Goal: Transaction & Acquisition: Register for event/course

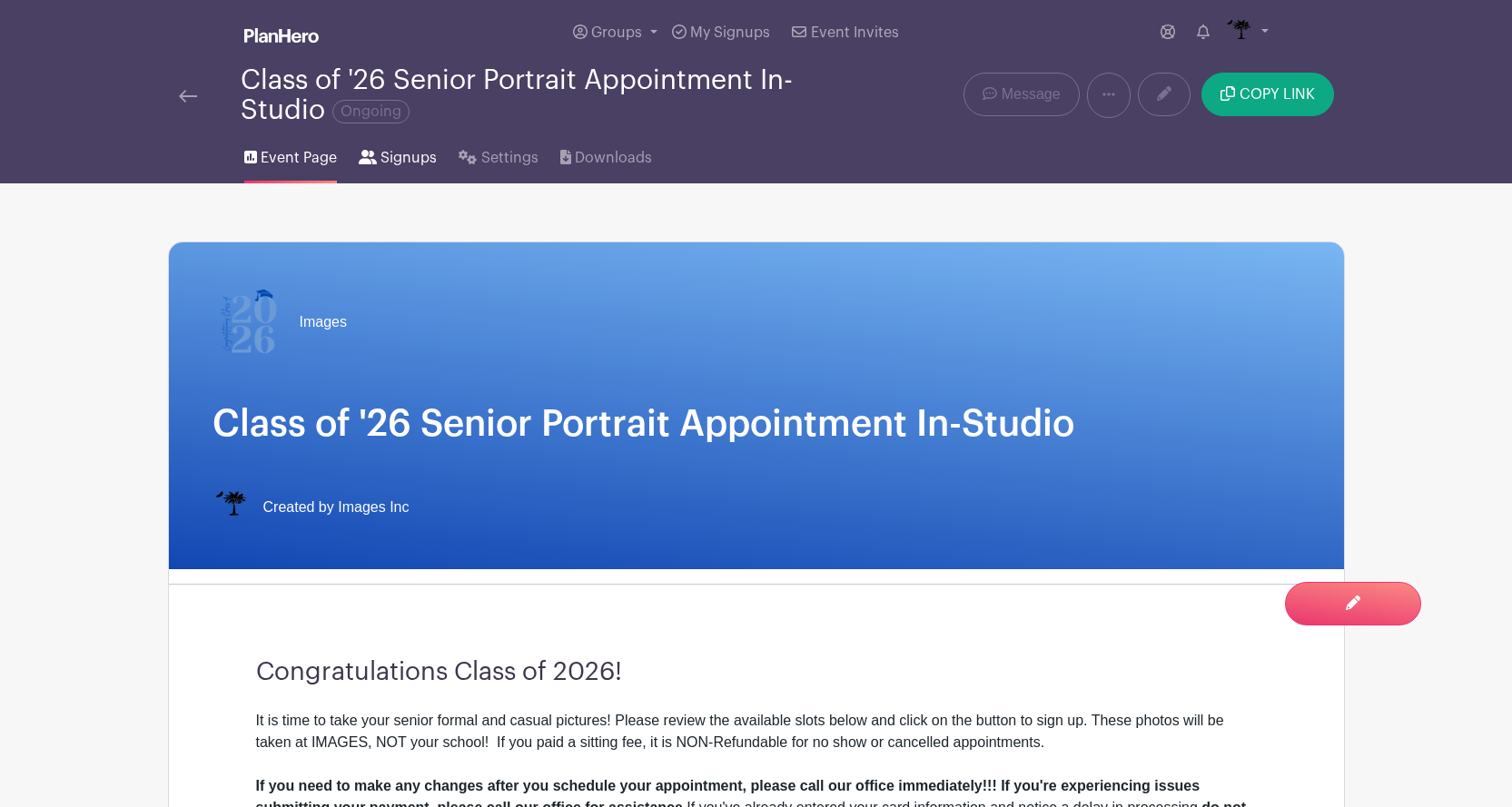
click at [411, 163] on span "Signups" at bounding box center [409, 158] width 56 height 22
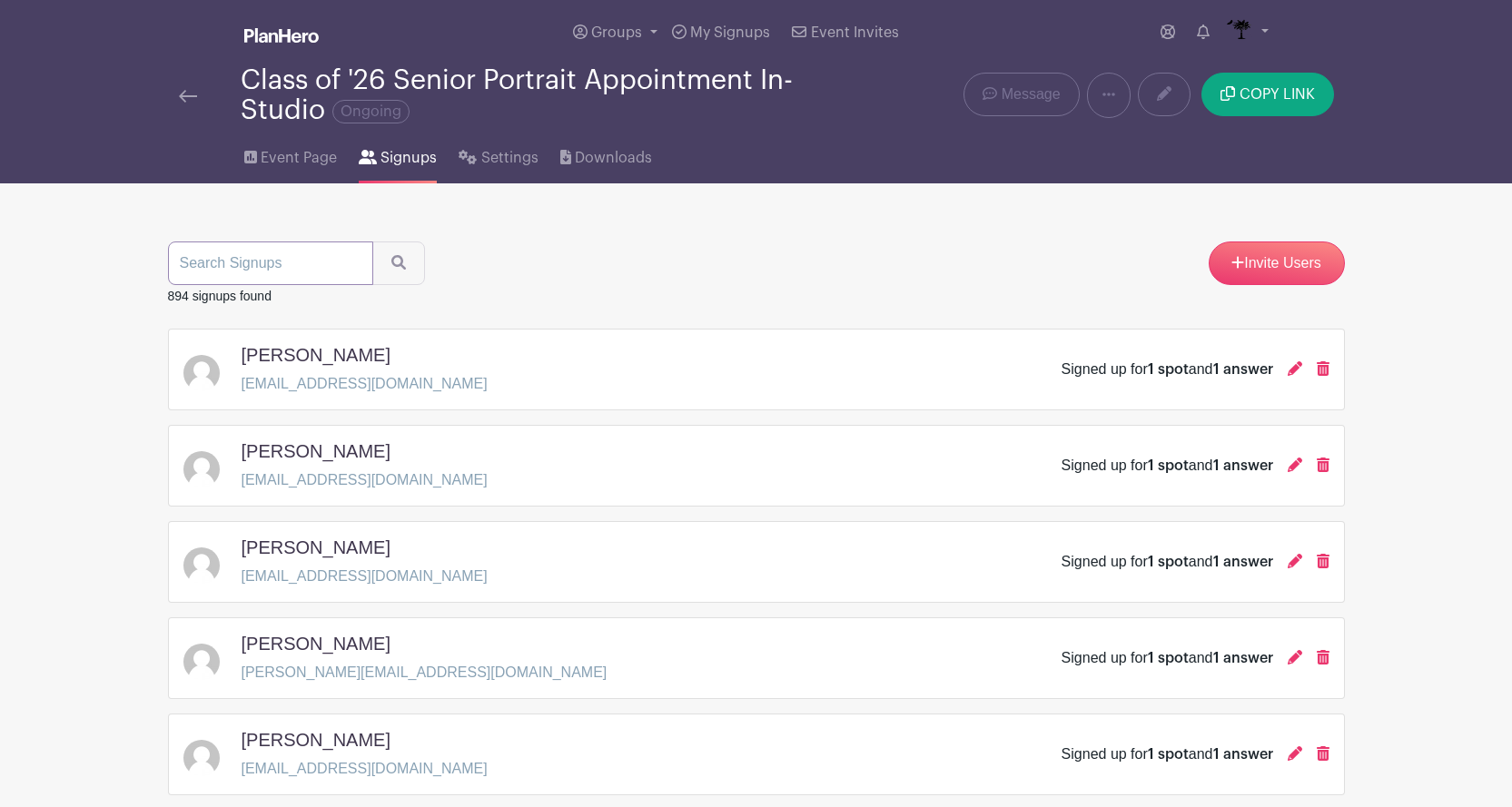
click at [313, 279] on input "search" at bounding box center [271, 263] width 205 height 43
type input "parry"
click at [404, 259] on button "submit" at bounding box center [398, 263] width 52 height 43
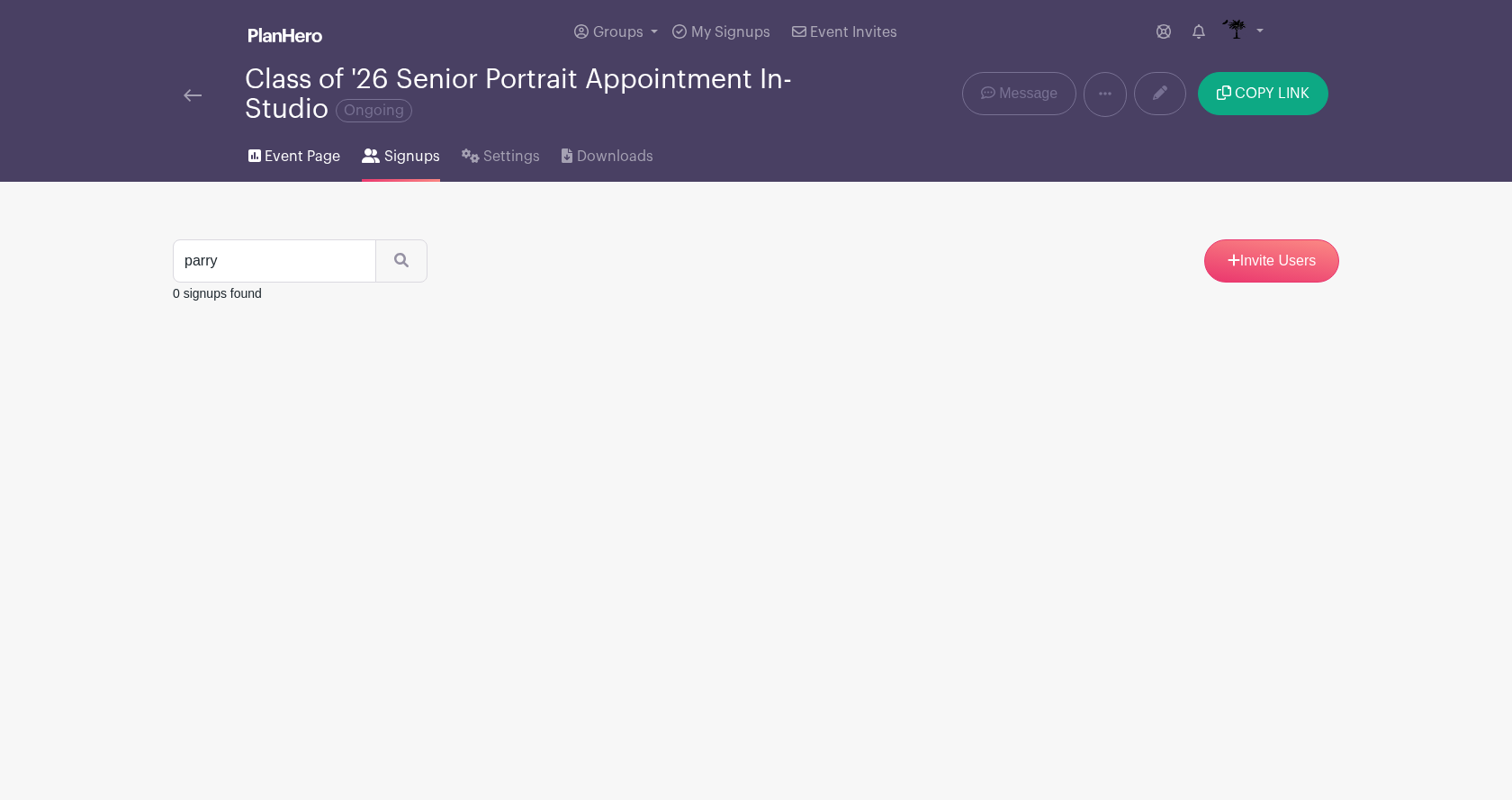
click at [285, 150] on span "Event Page" at bounding box center [302, 157] width 76 height 22
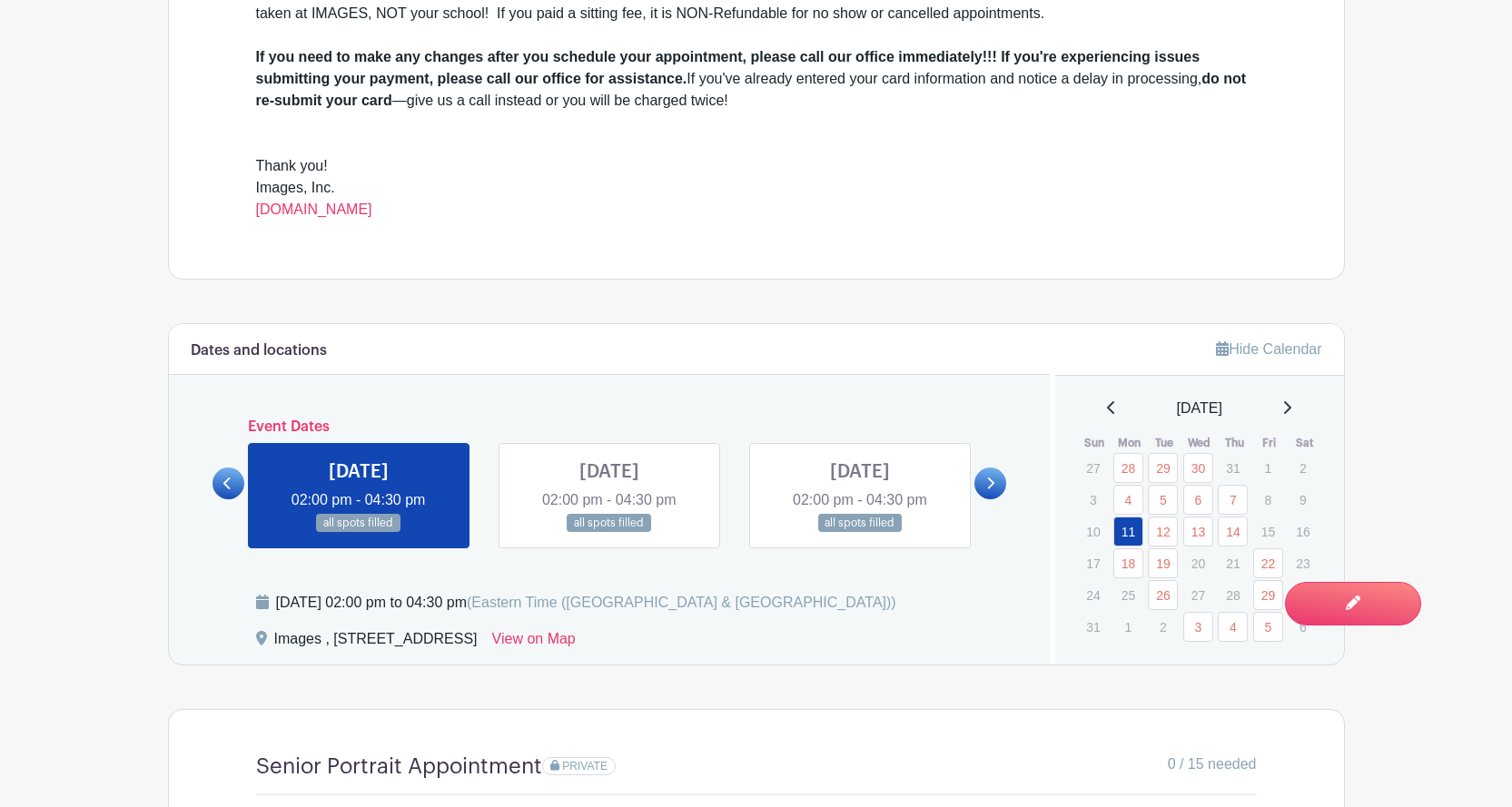
scroll to position [817, 0]
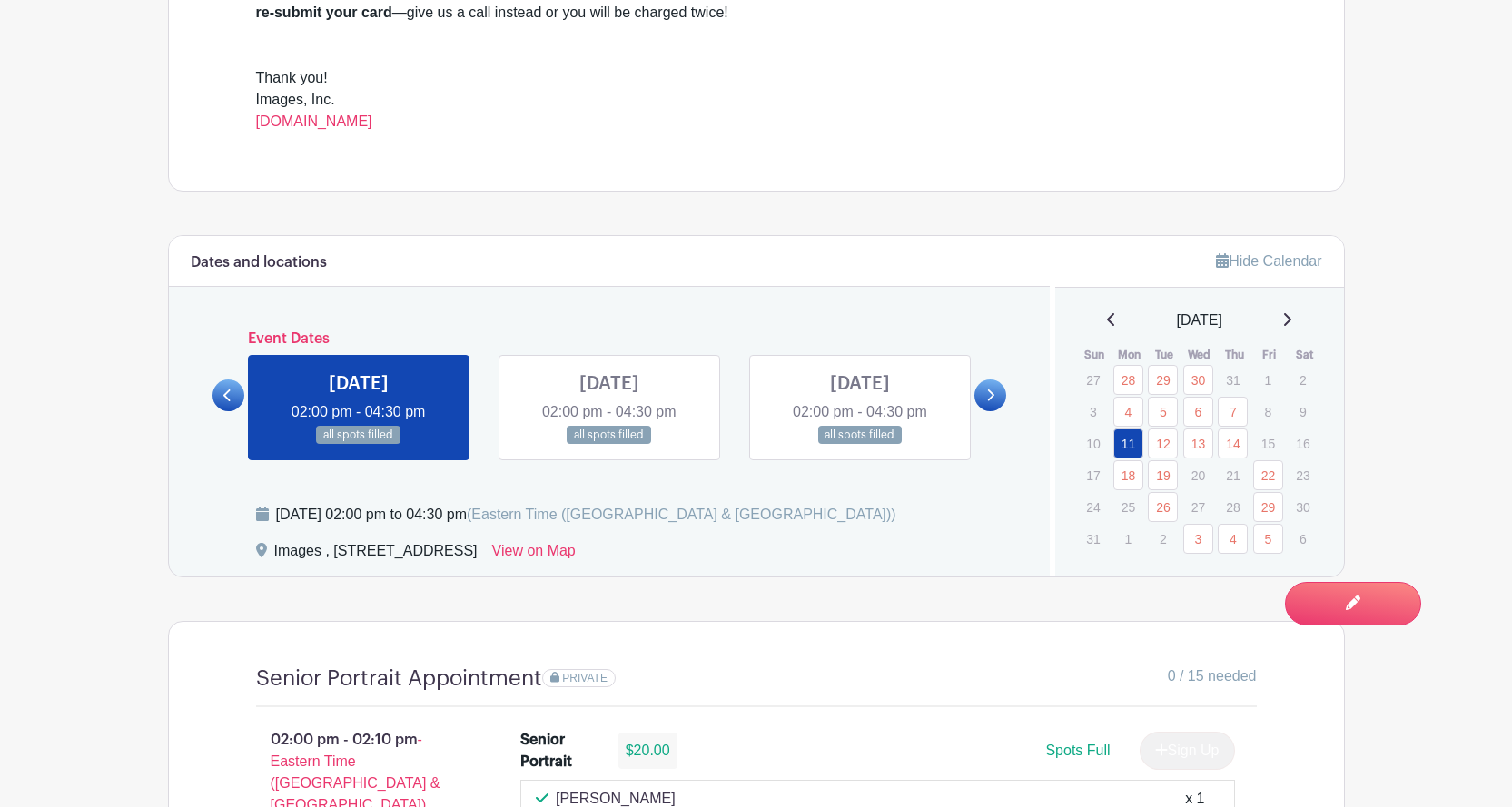
click at [1291, 313] on icon at bounding box center [1287, 319] width 9 height 15
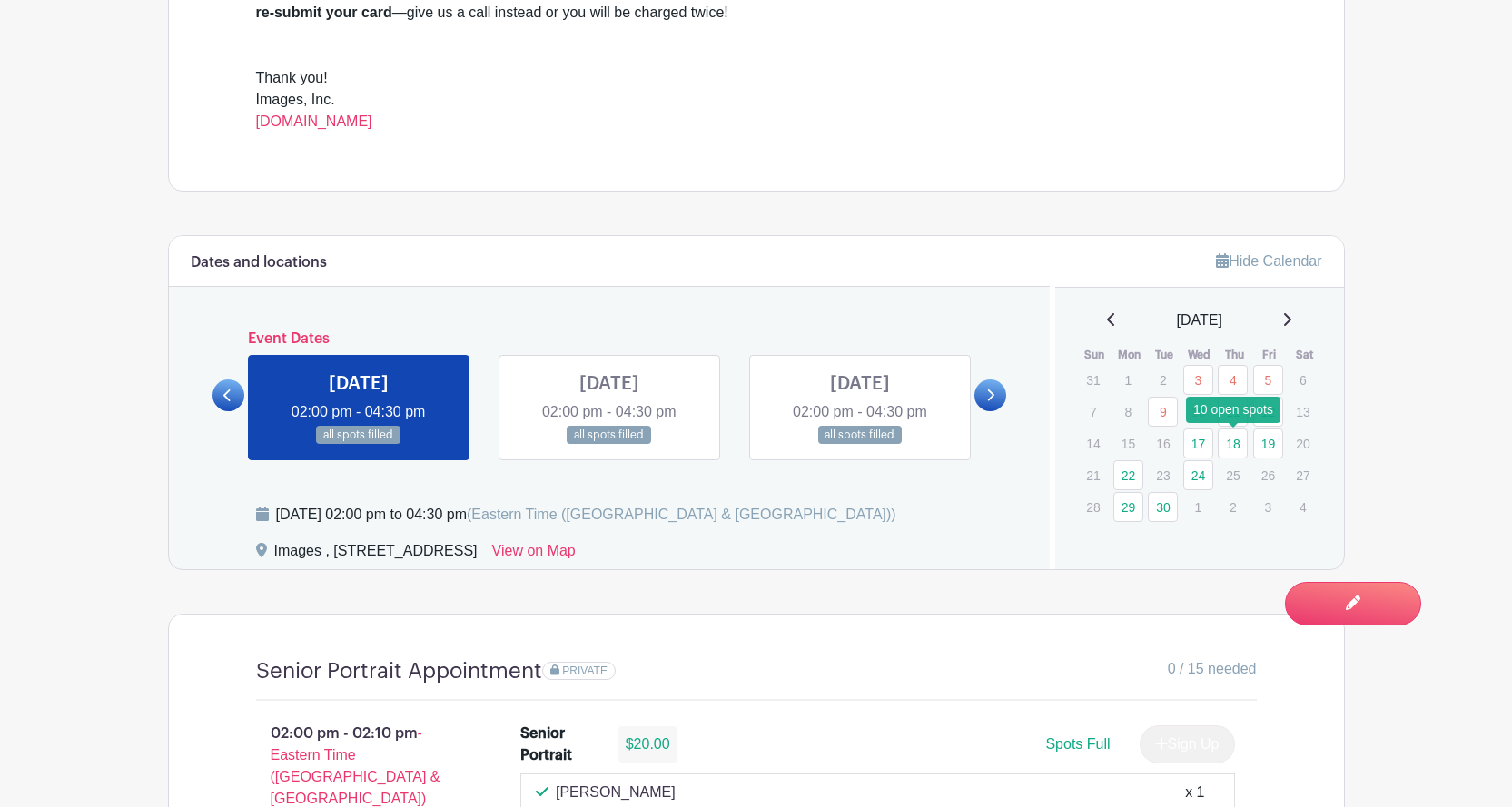
click at [1231, 441] on link "18" at bounding box center [1232, 444] width 30 height 30
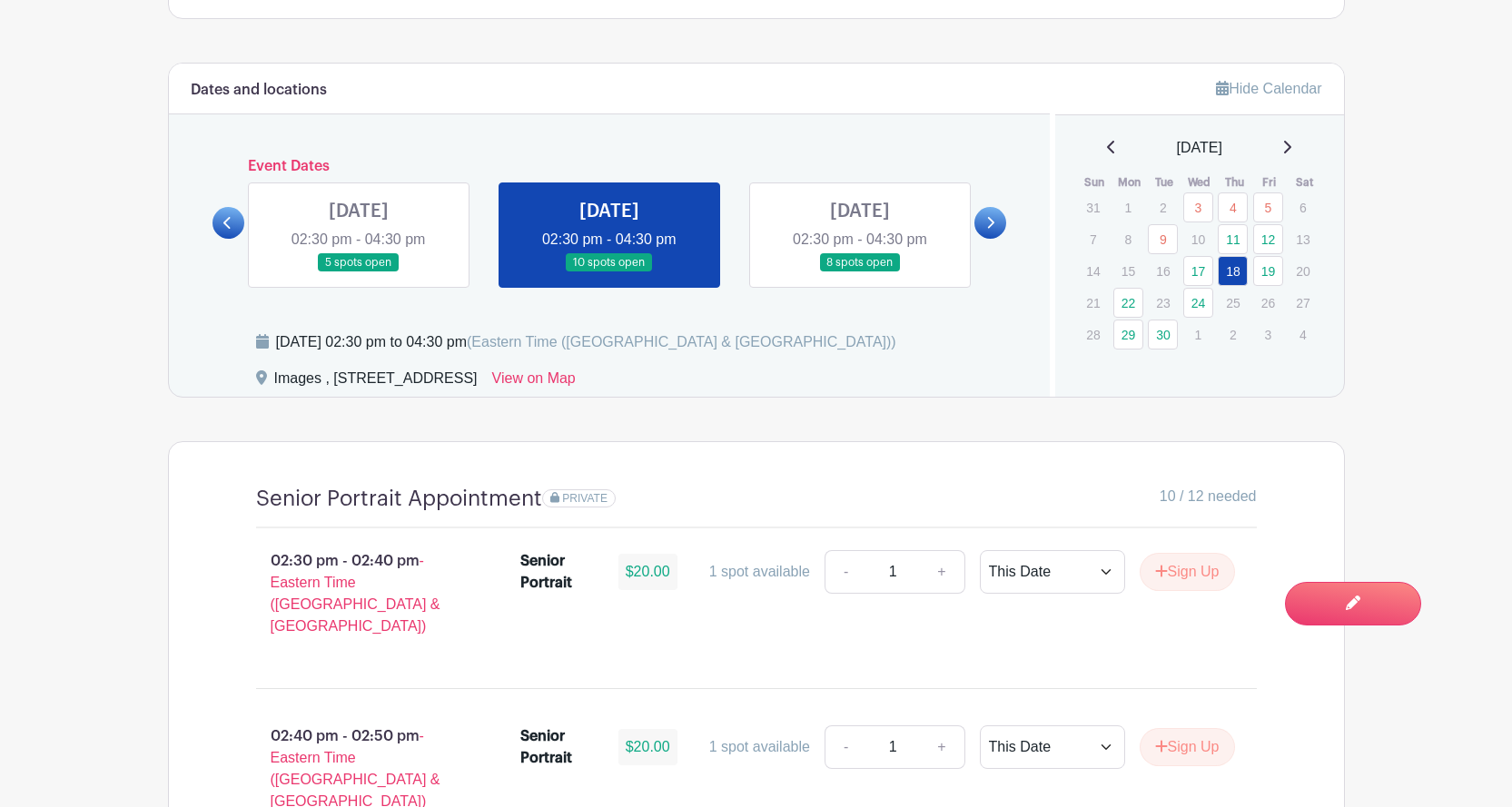
scroll to position [1089, 0]
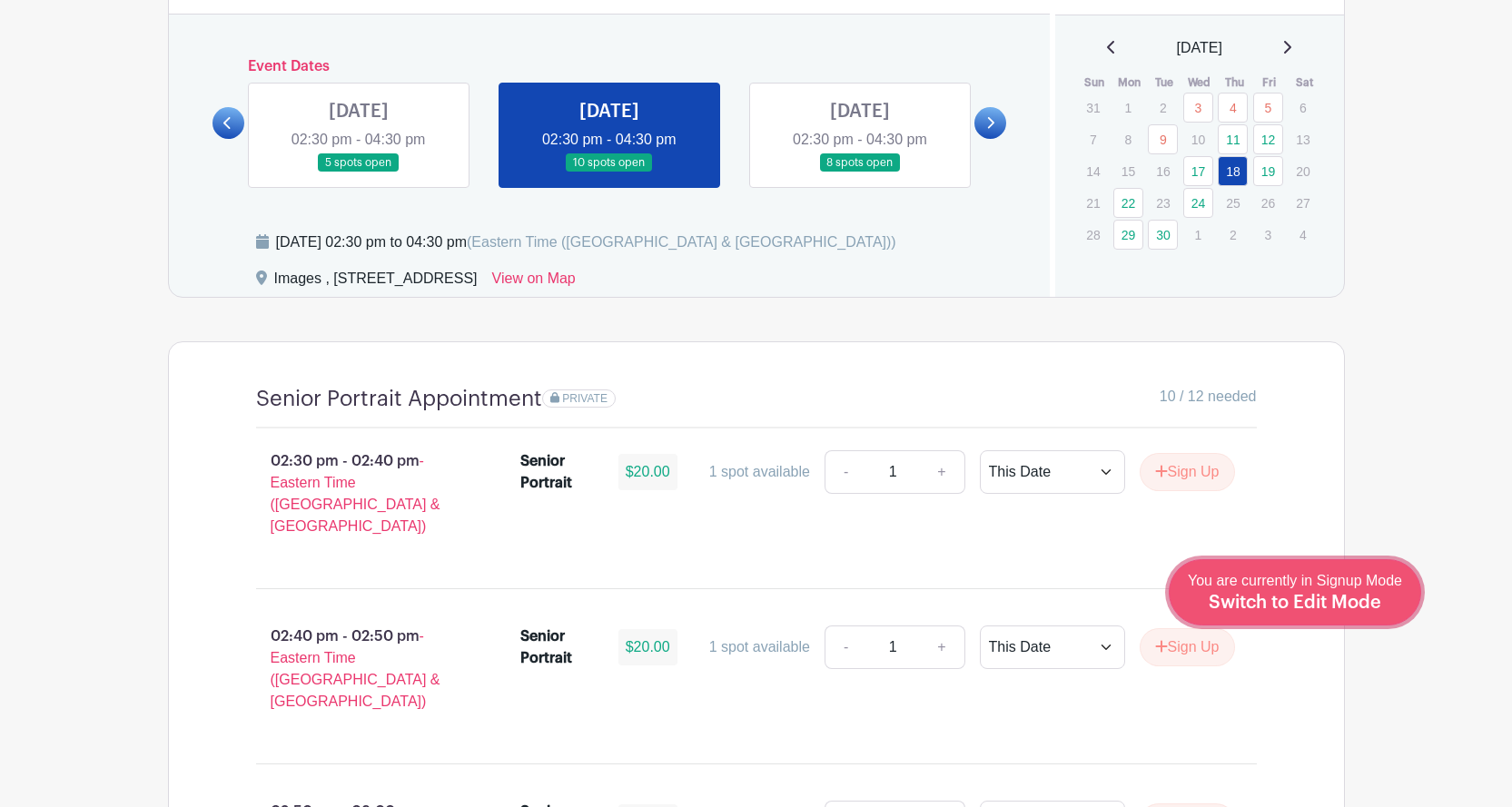
click at [1378, 614] on div "You are currently in Signup Mode Switch to Edit Mode" at bounding box center [1295, 593] width 214 height 44
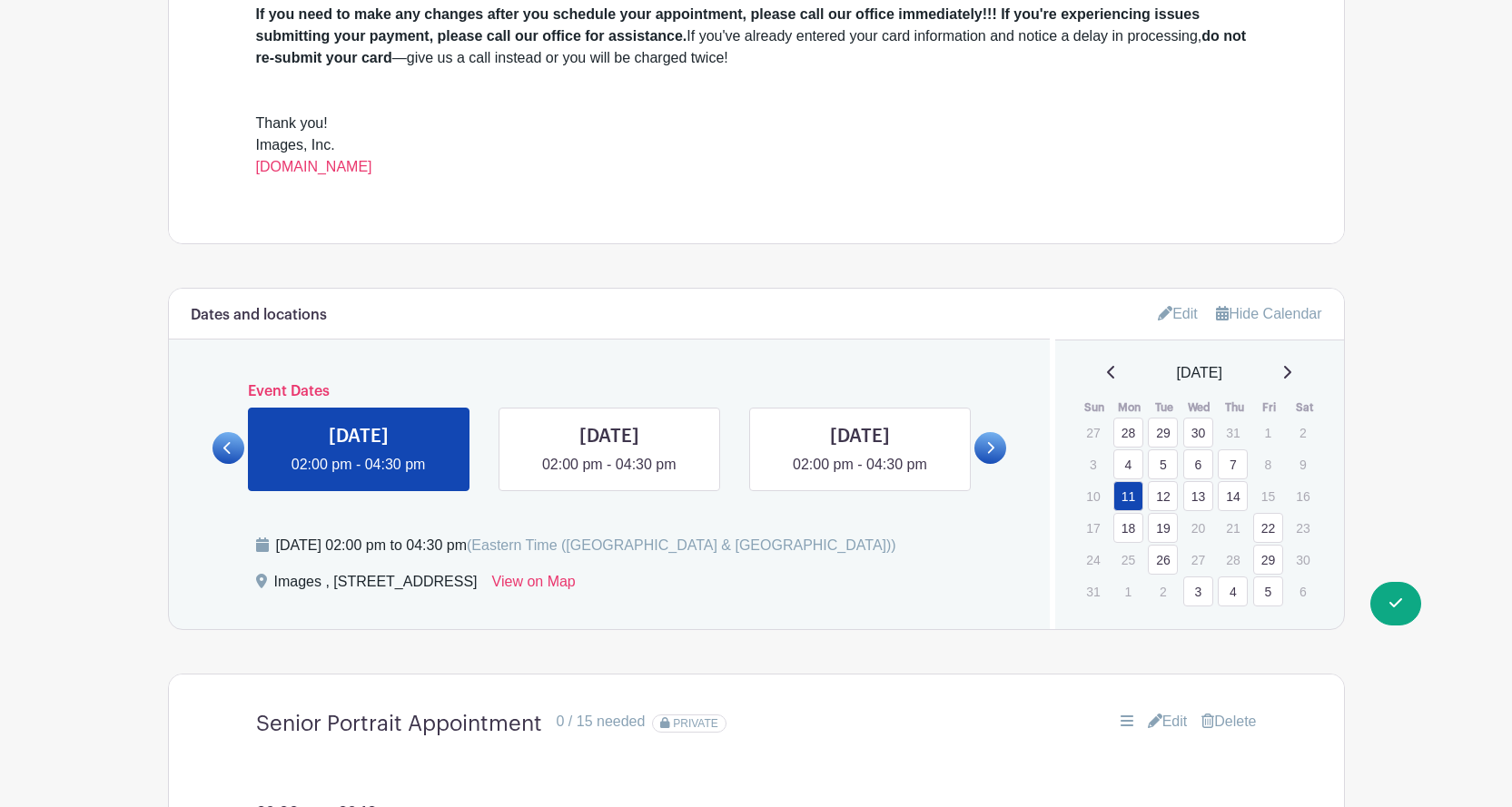
scroll to position [818, 0]
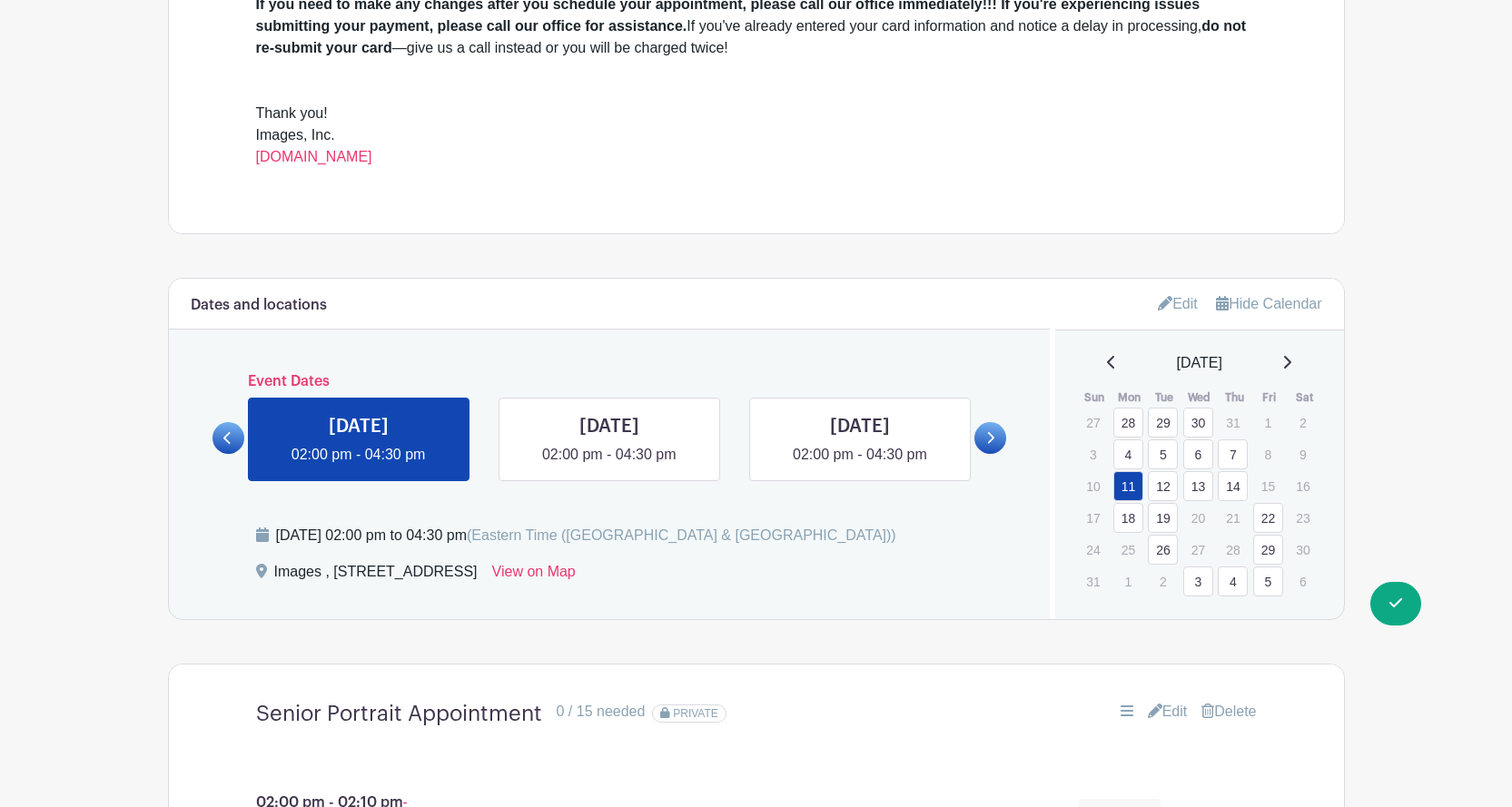
click at [1291, 359] on icon at bounding box center [1287, 363] width 7 height 13
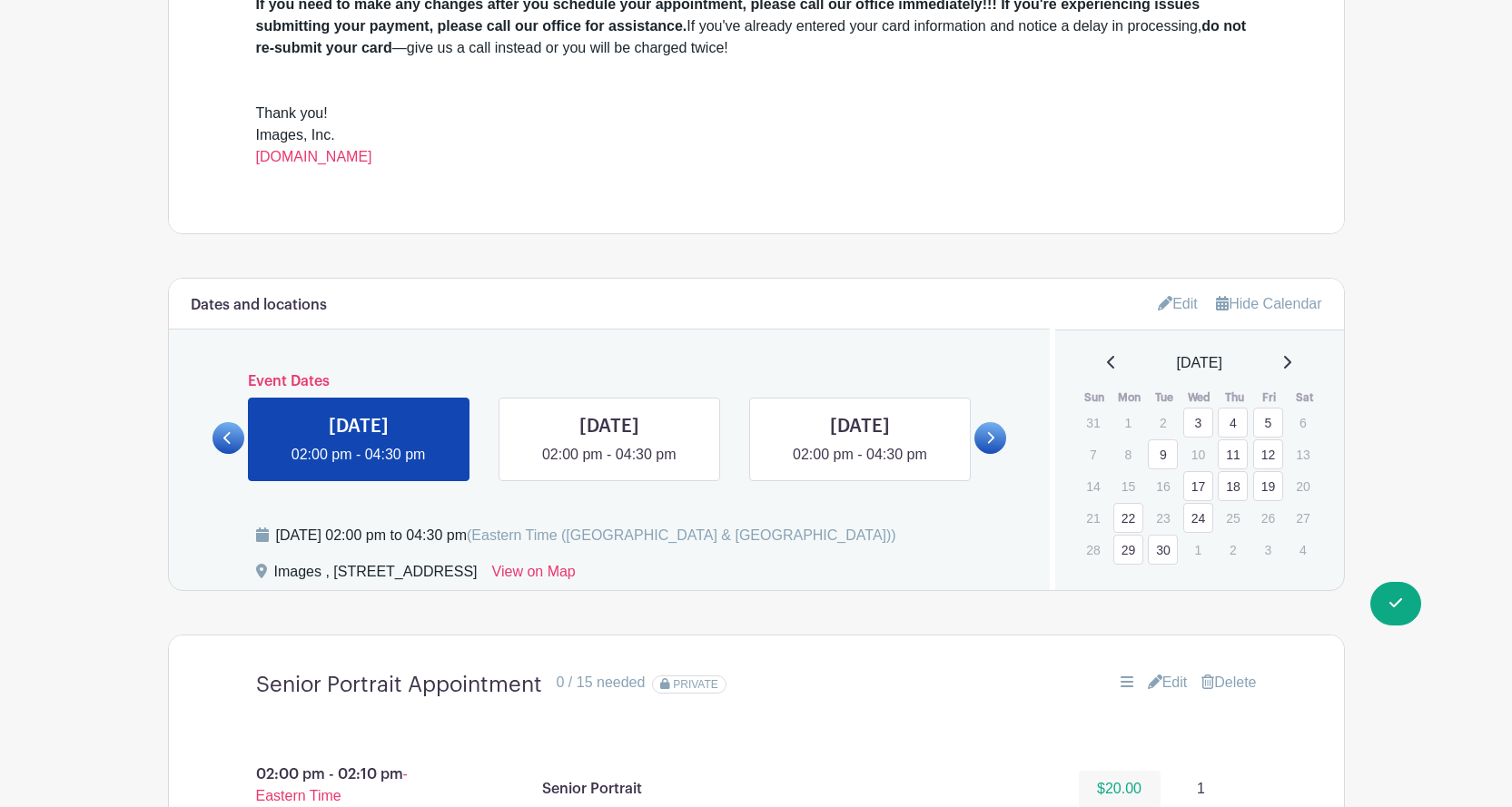
click at [1238, 483] on link "18" at bounding box center [1232, 486] width 30 height 30
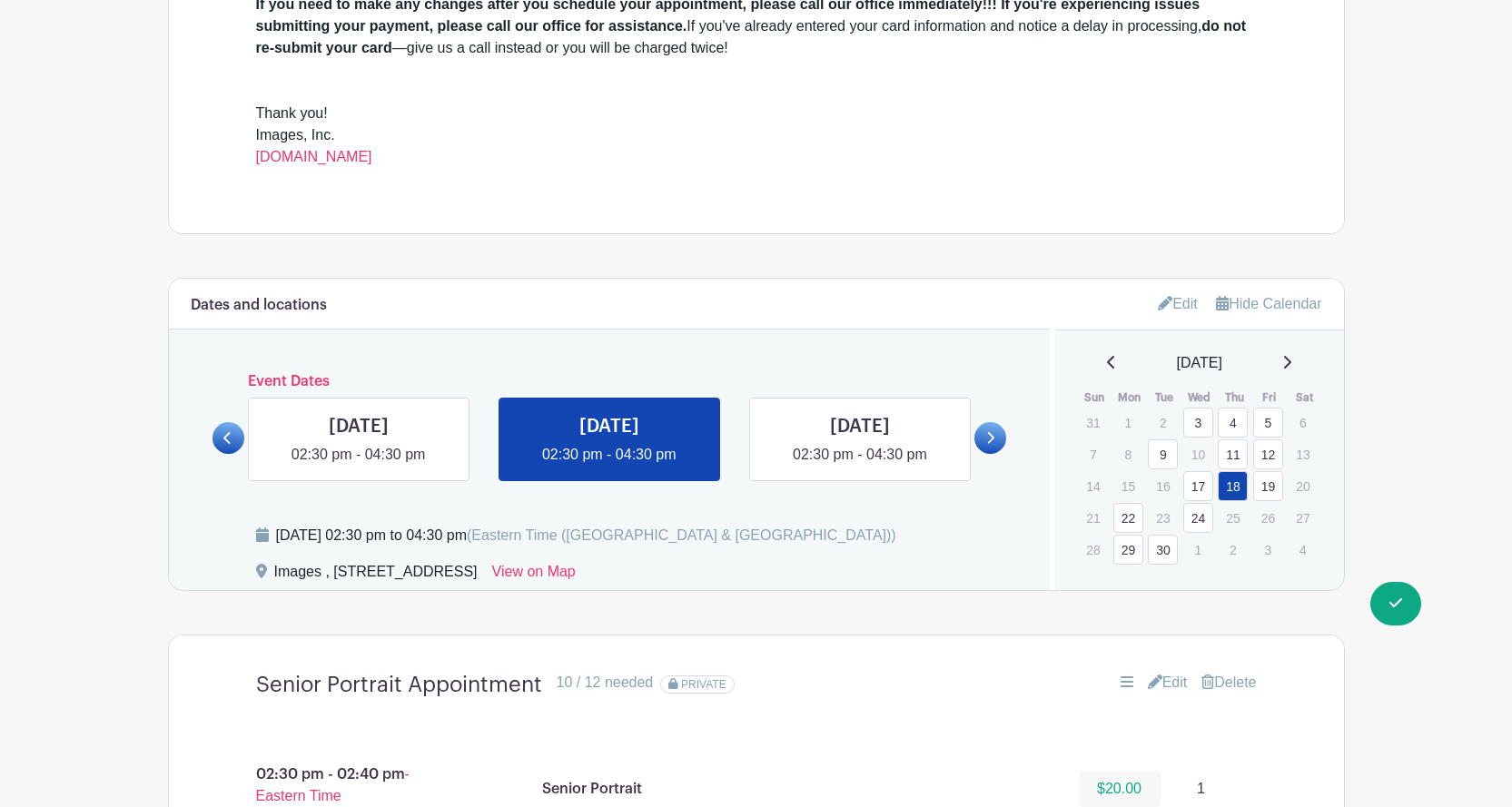
click at [1165, 676] on link "Edit" at bounding box center [1167, 683] width 40 height 22
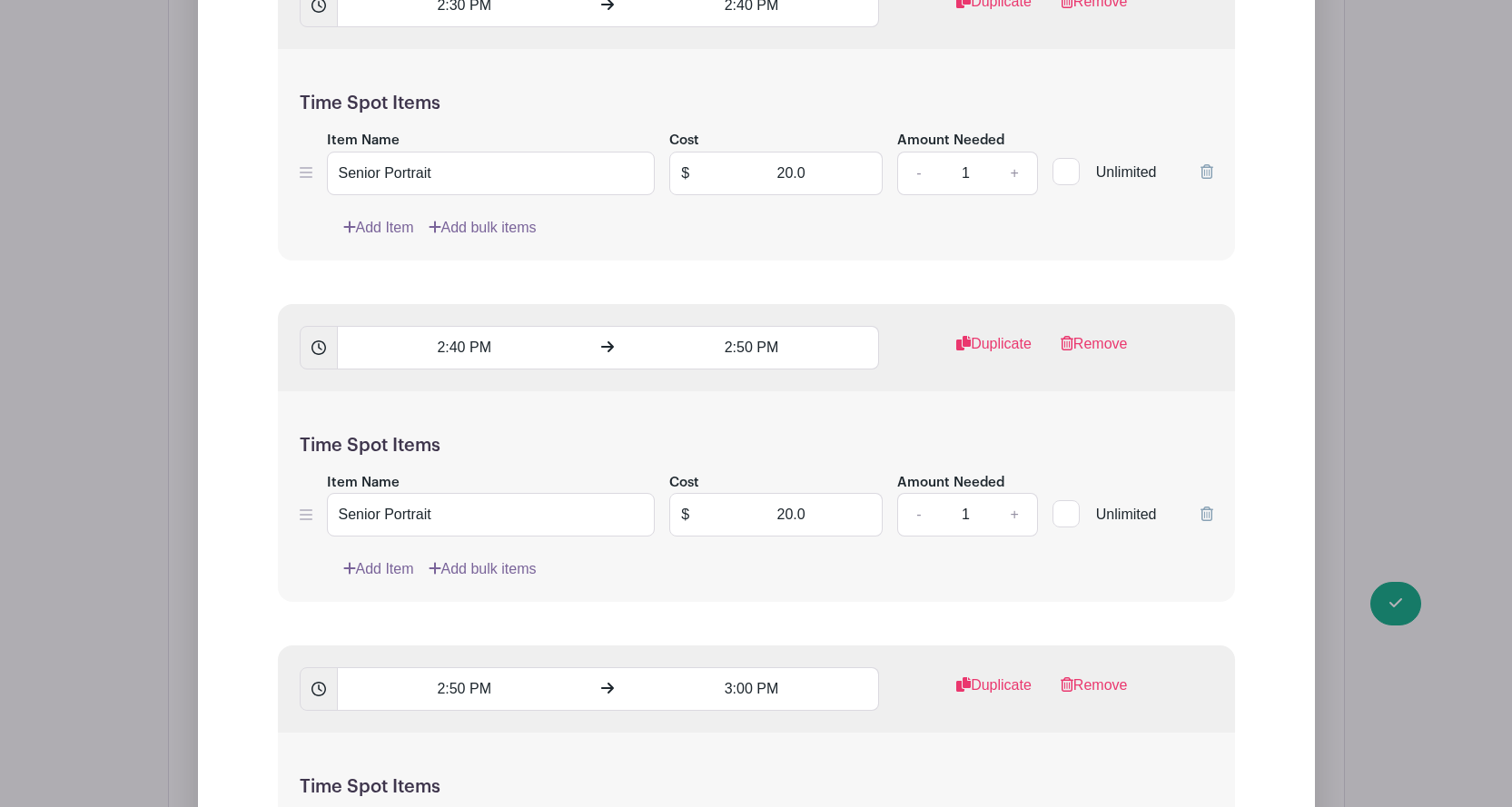
scroll to position [1908, 0]
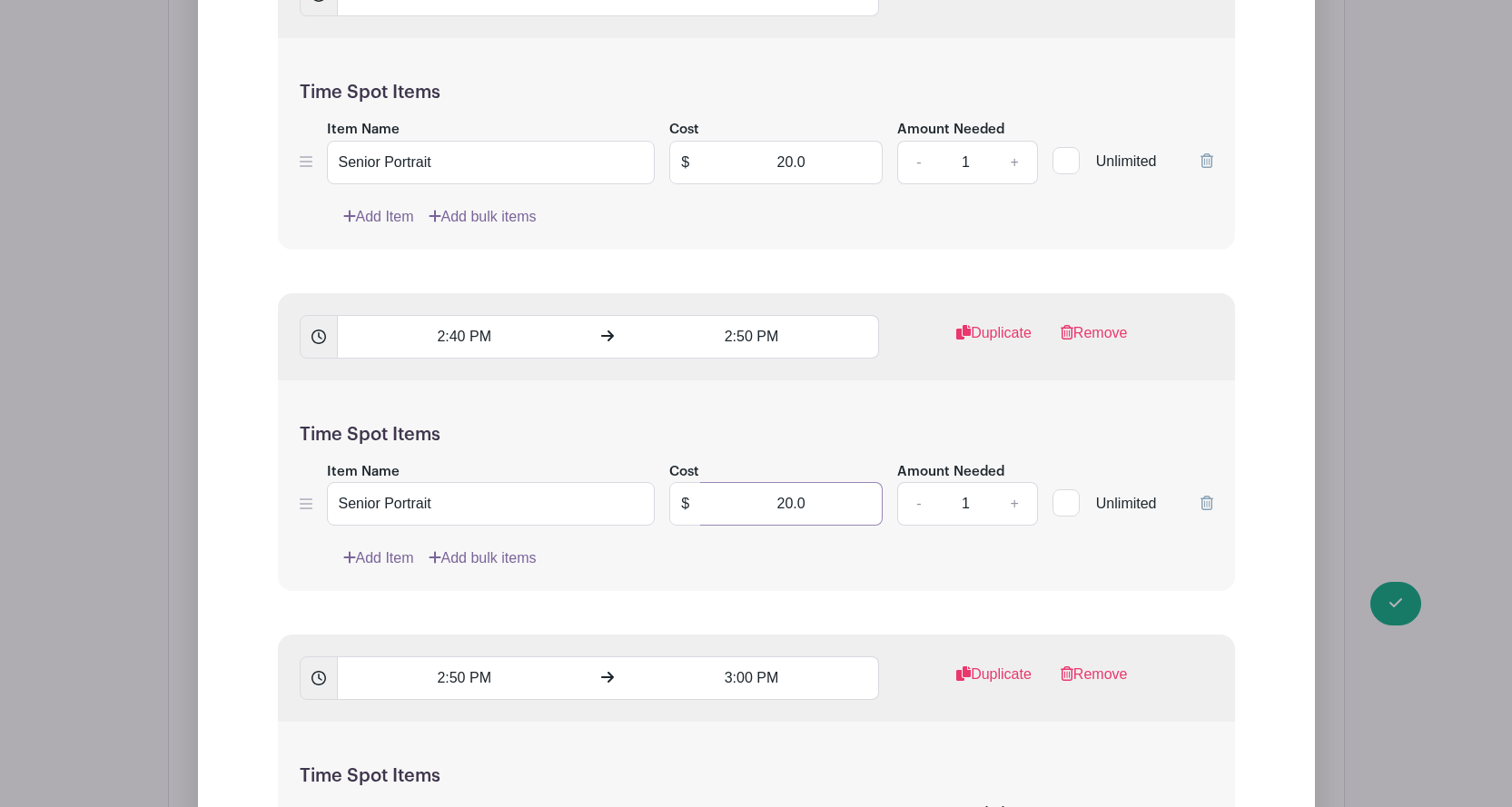
drag, startPoint x: 762, startPoint y: 503, endPoint x: 889, endPoint y: 506, distance: 127.0
click at [889, 506] on div "Item Name Senior Portrait Cost $ 20.0 Amount Needed - 1 + Unlimited" at bounding box center [756, 493] width 914 height 66
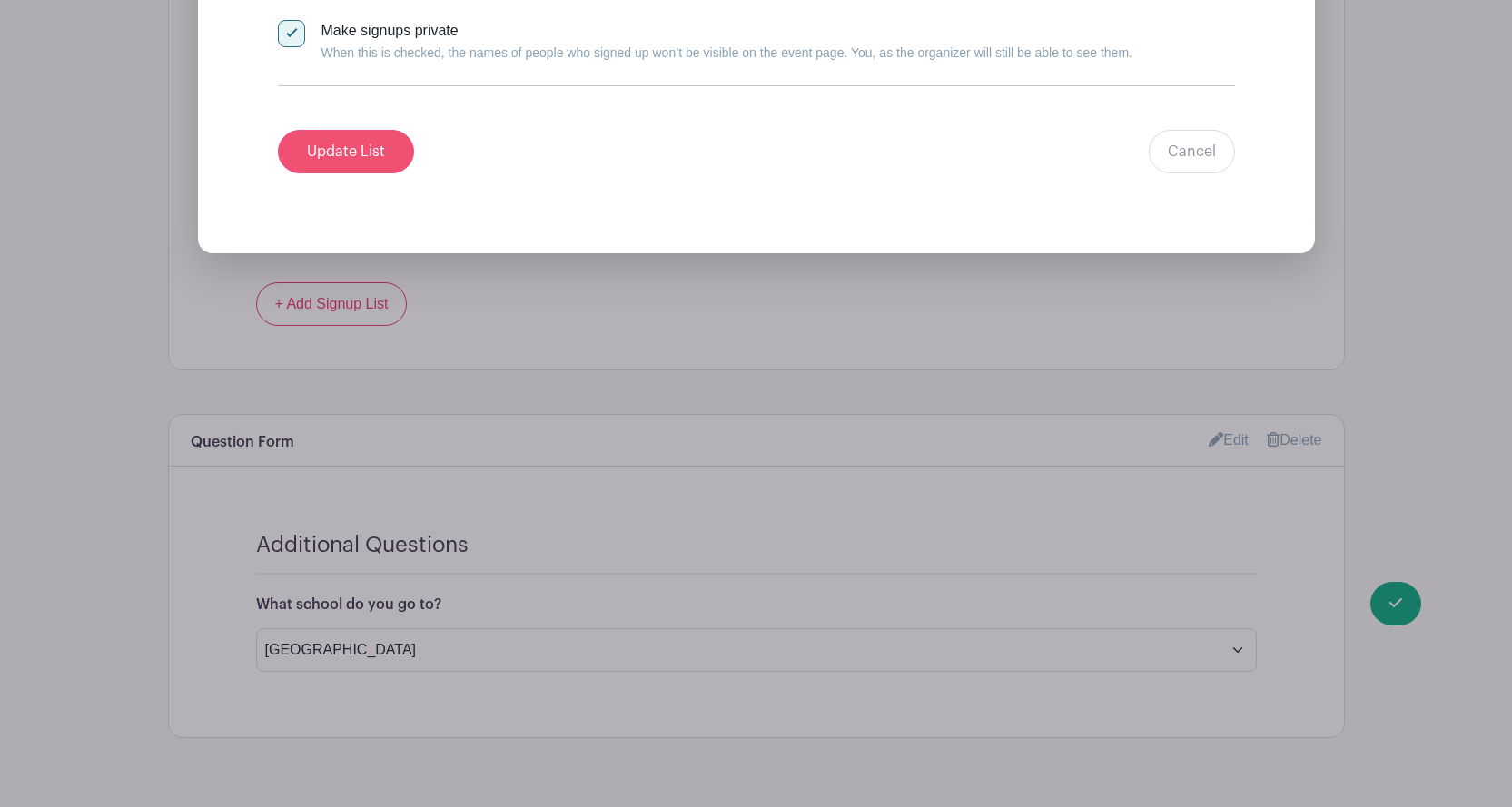
type input "0"
click at [330, 159] on input "Update List" at bounding box center [346, 151] width 136 height 43
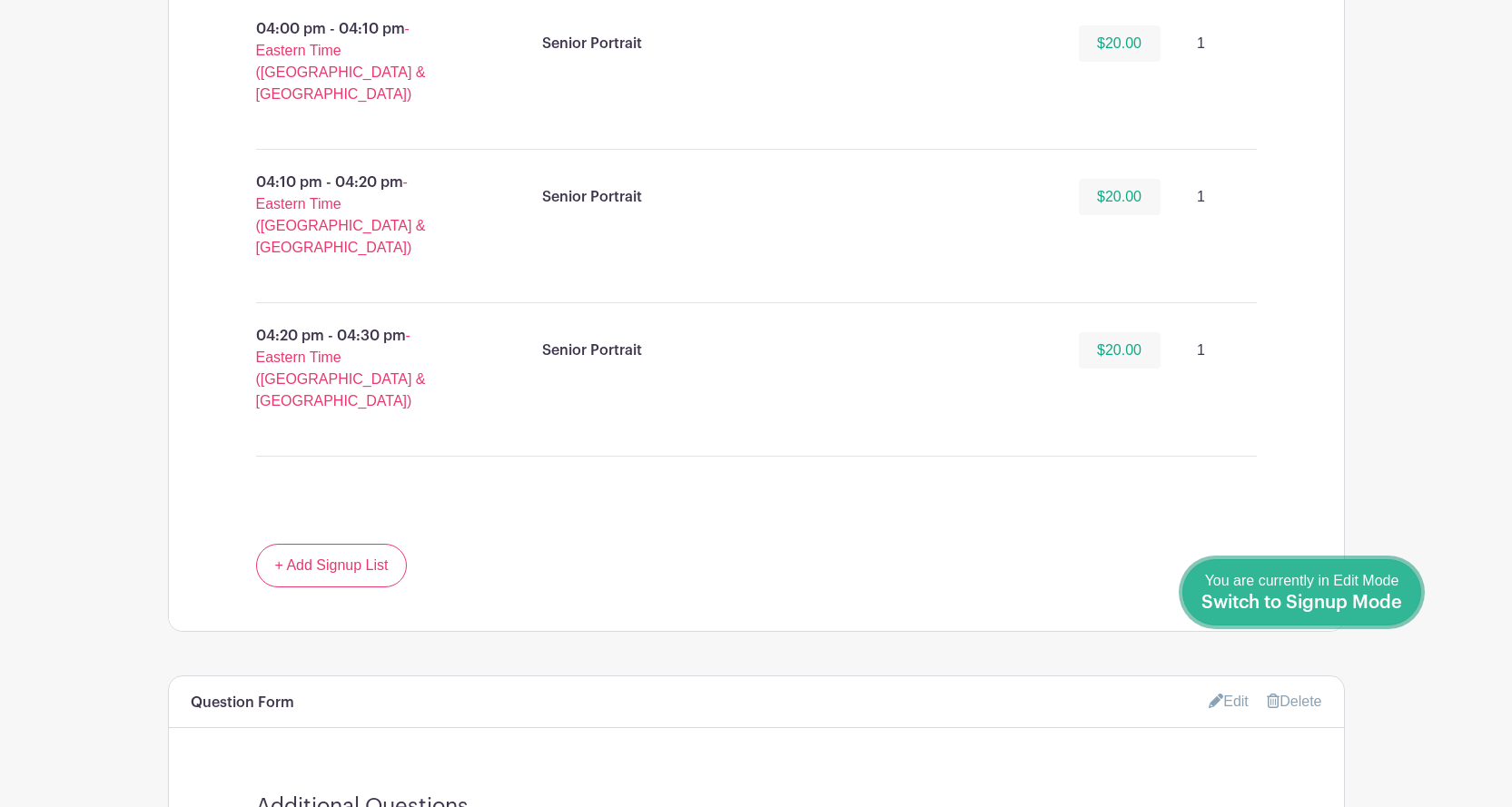
click at [1389, 595] on span "Switch to Signup Mode" at bounding box center [1302, 603] width 201 height 18
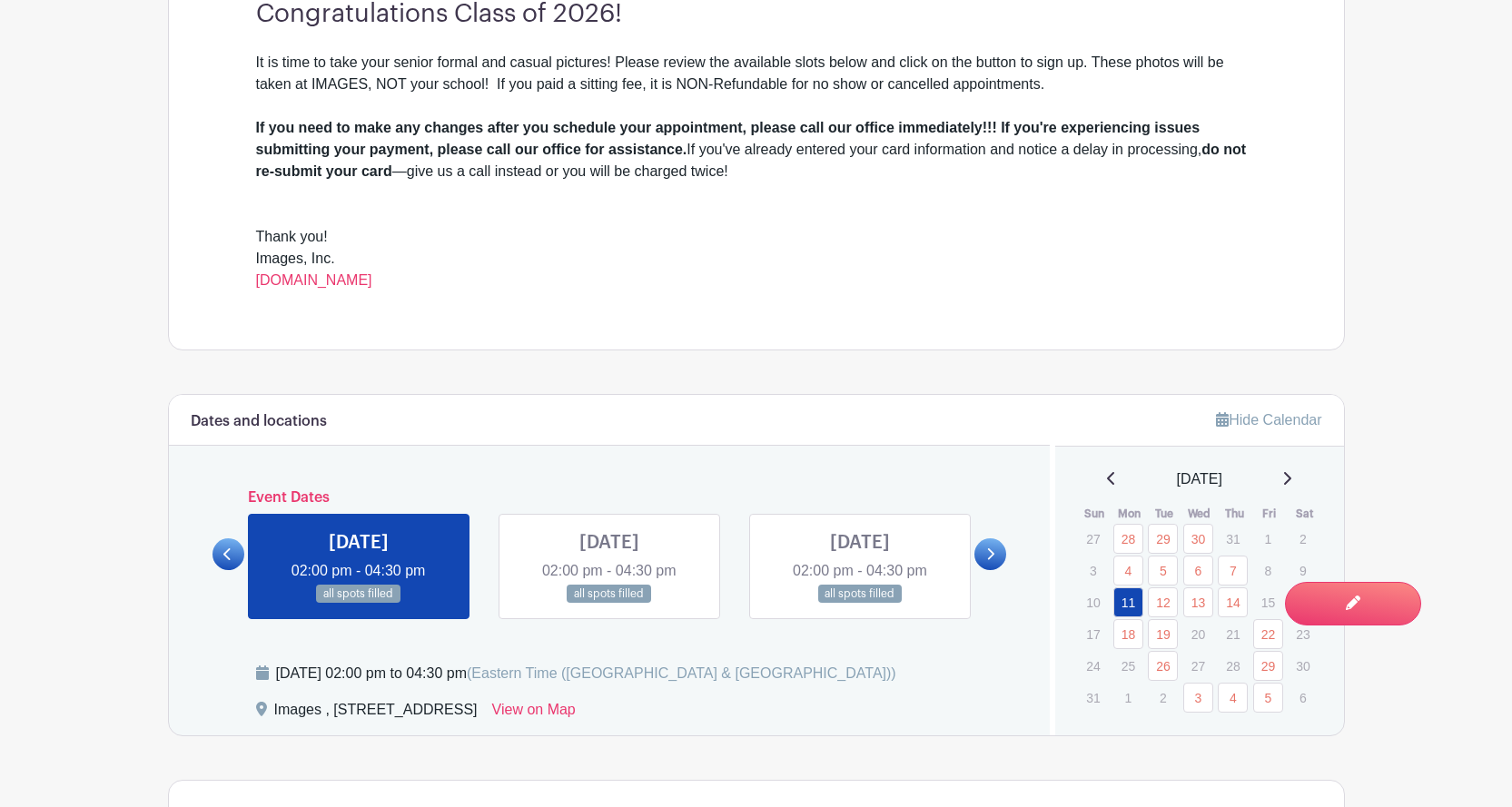
scroll to position [822, 0]
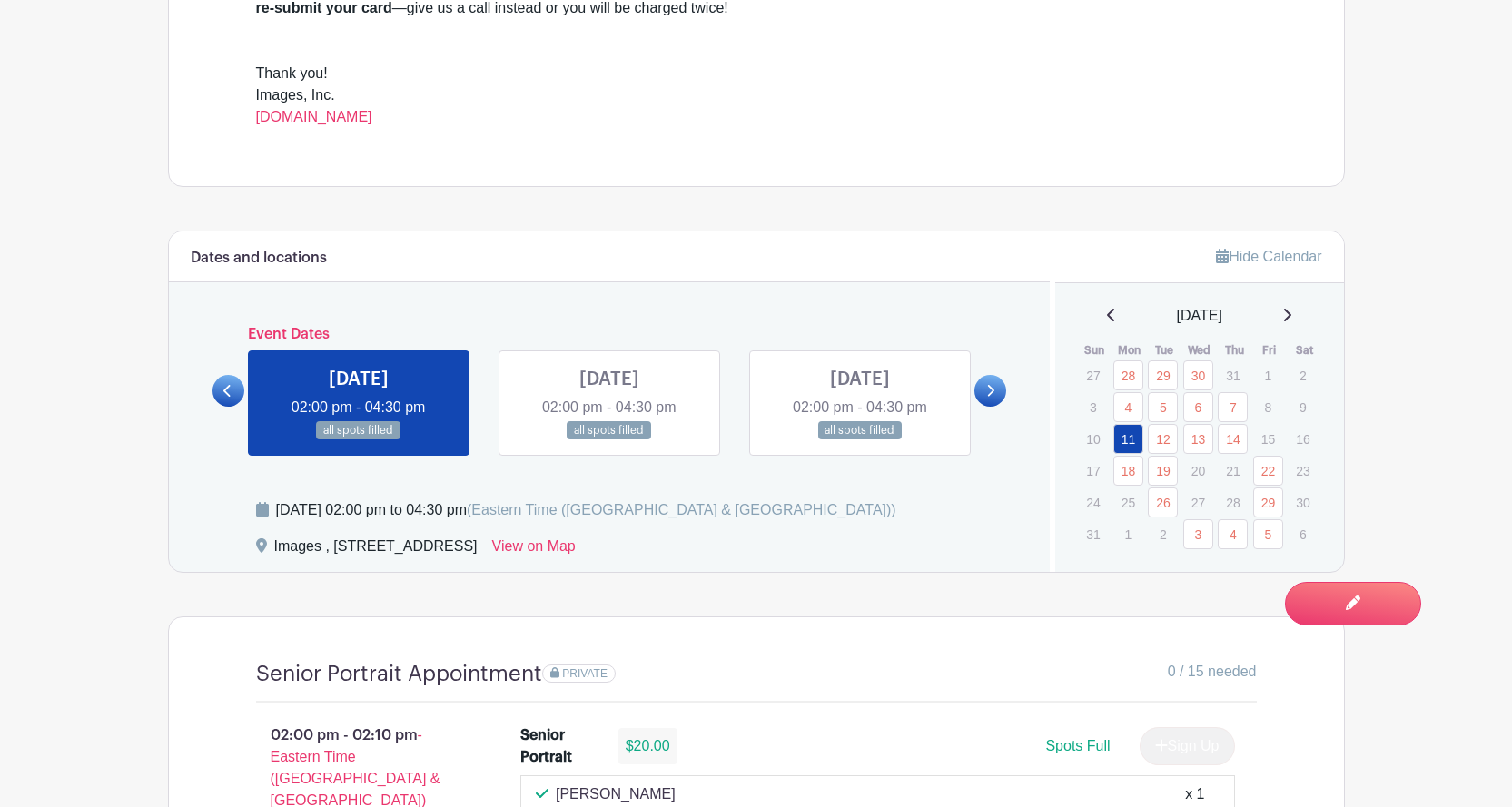
click at [1291, 316] on icon at bounding box center [1287, 316] width 9 height 15
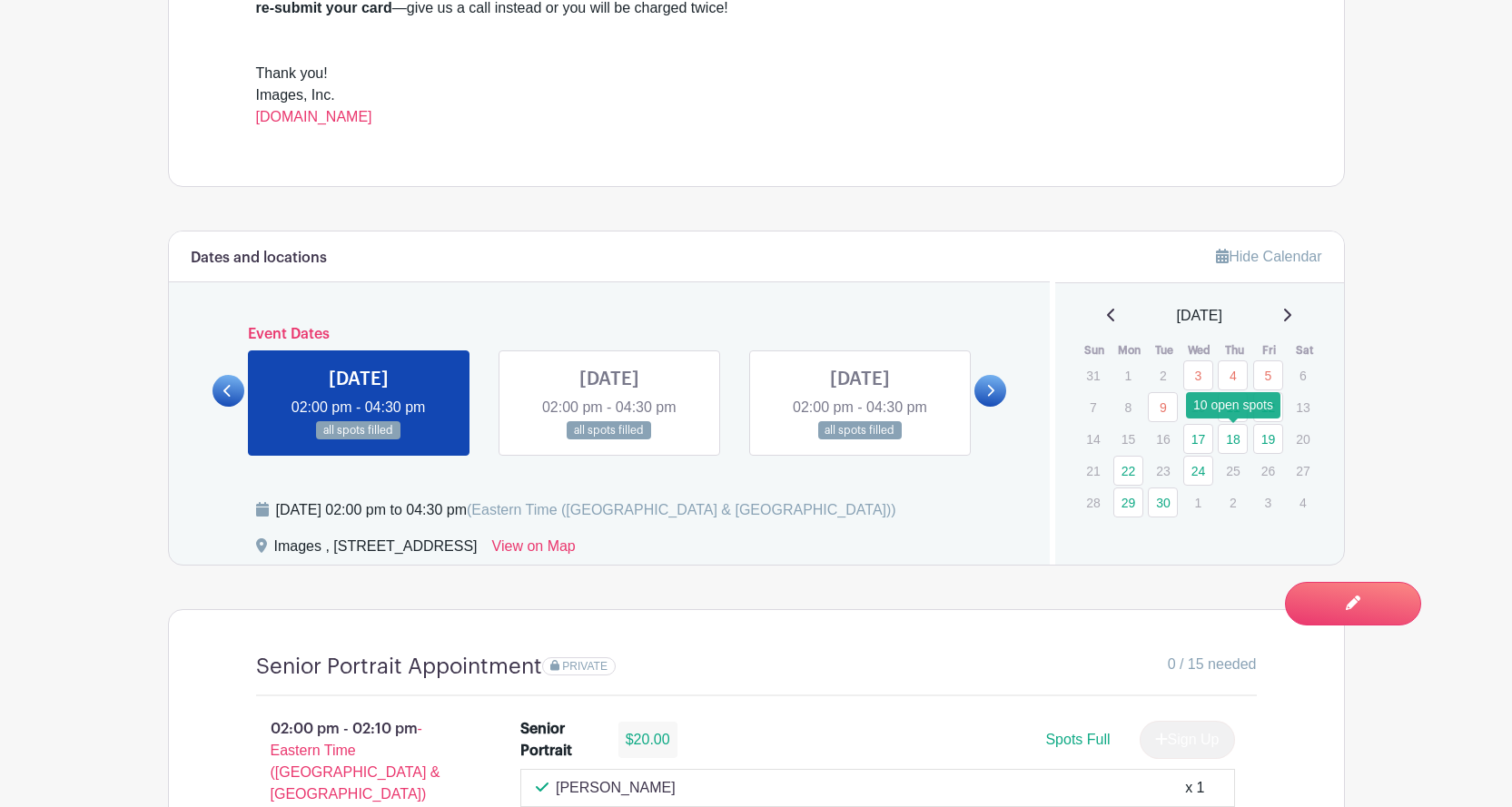
click at [1238, 446] on link "18" at bounding box center [1232, 439] width 30 height 30
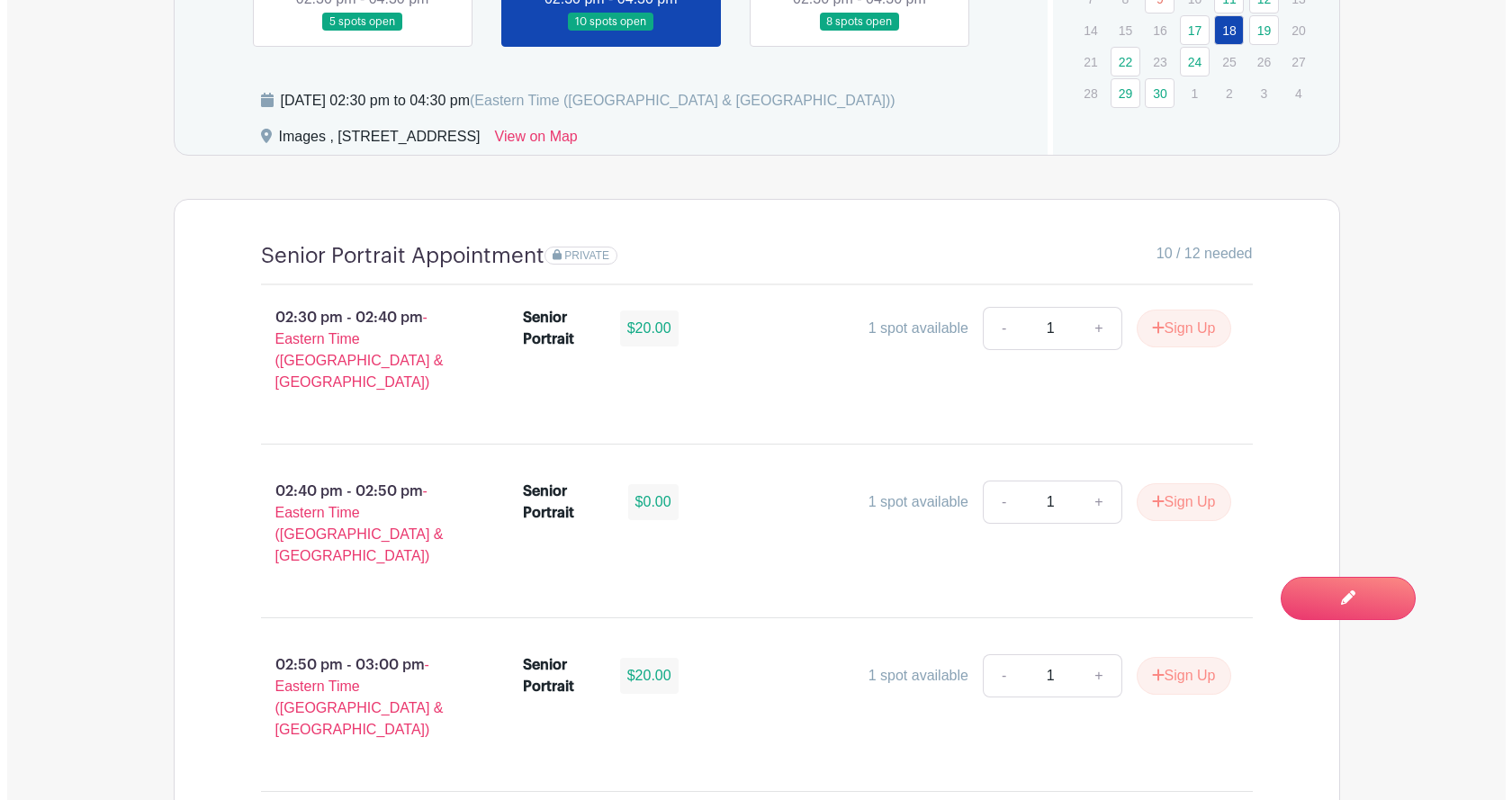
scroll to position [1265, 0]
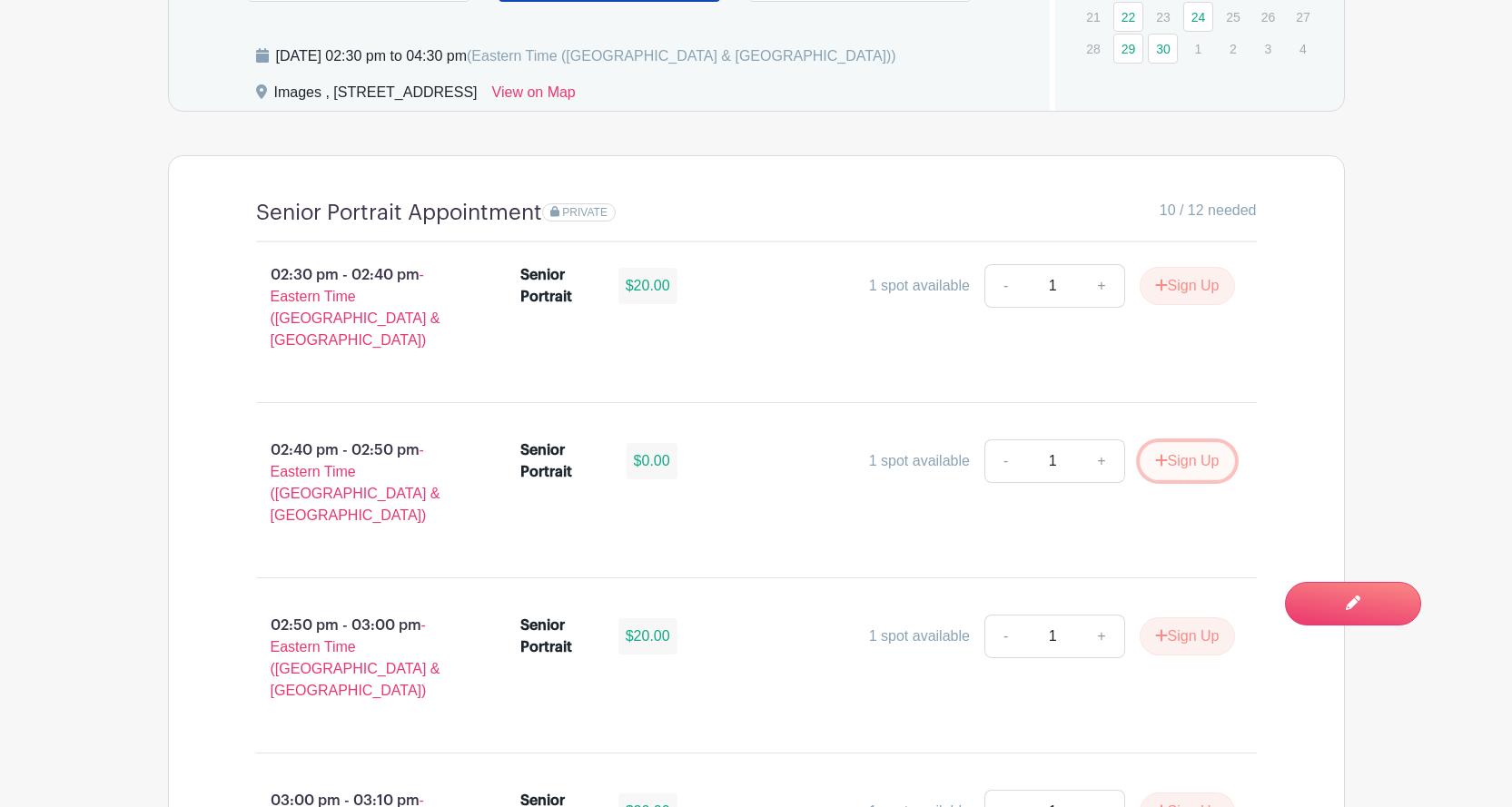
click at [1154, 449] on button "Sign Up" at bounding box center [1188, 461] width 96 height 38
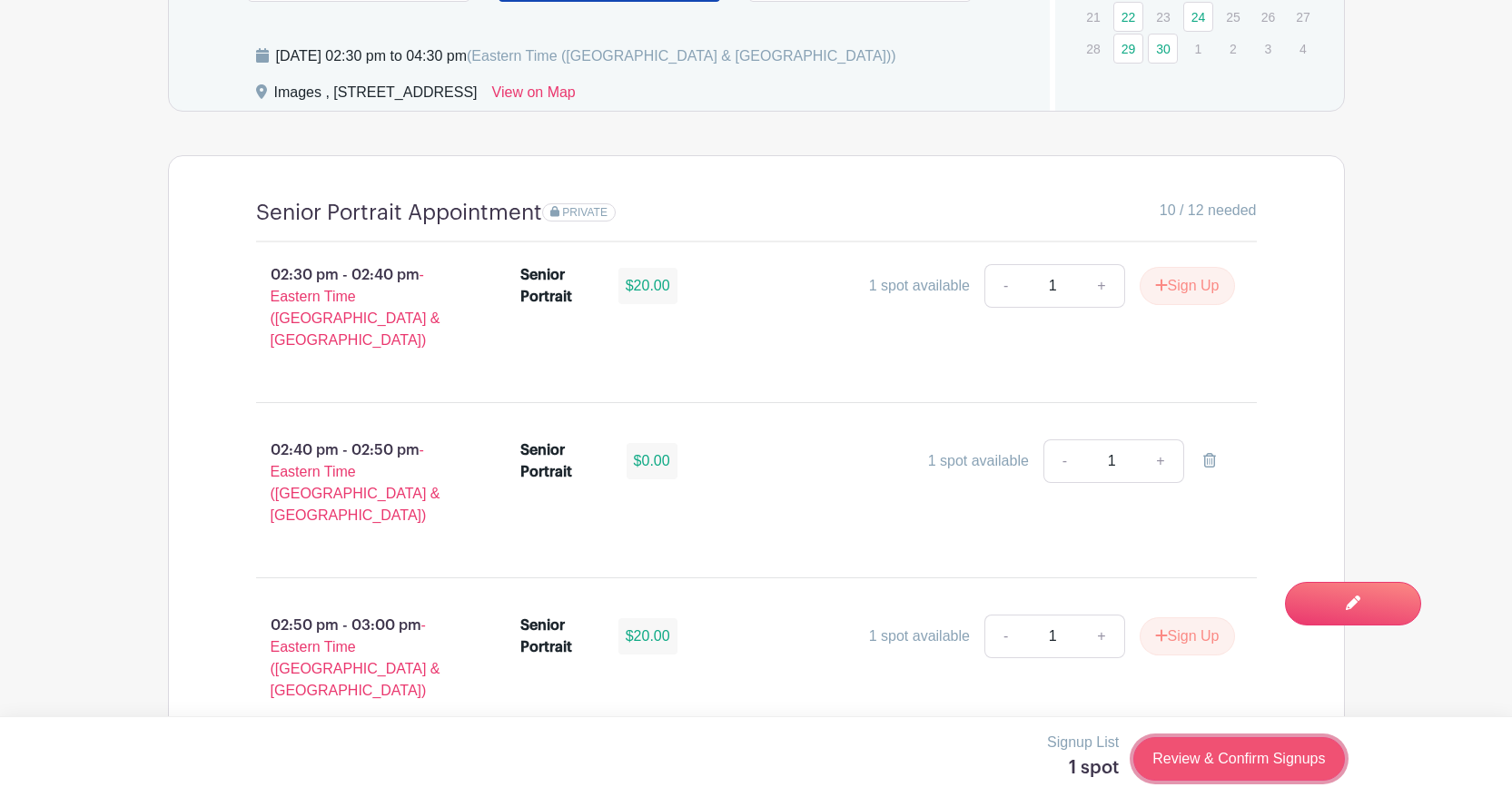
click at [1258, 763] on link "Review & Confirm Signups" at bounding box center [1239, 758] width 211 height 43
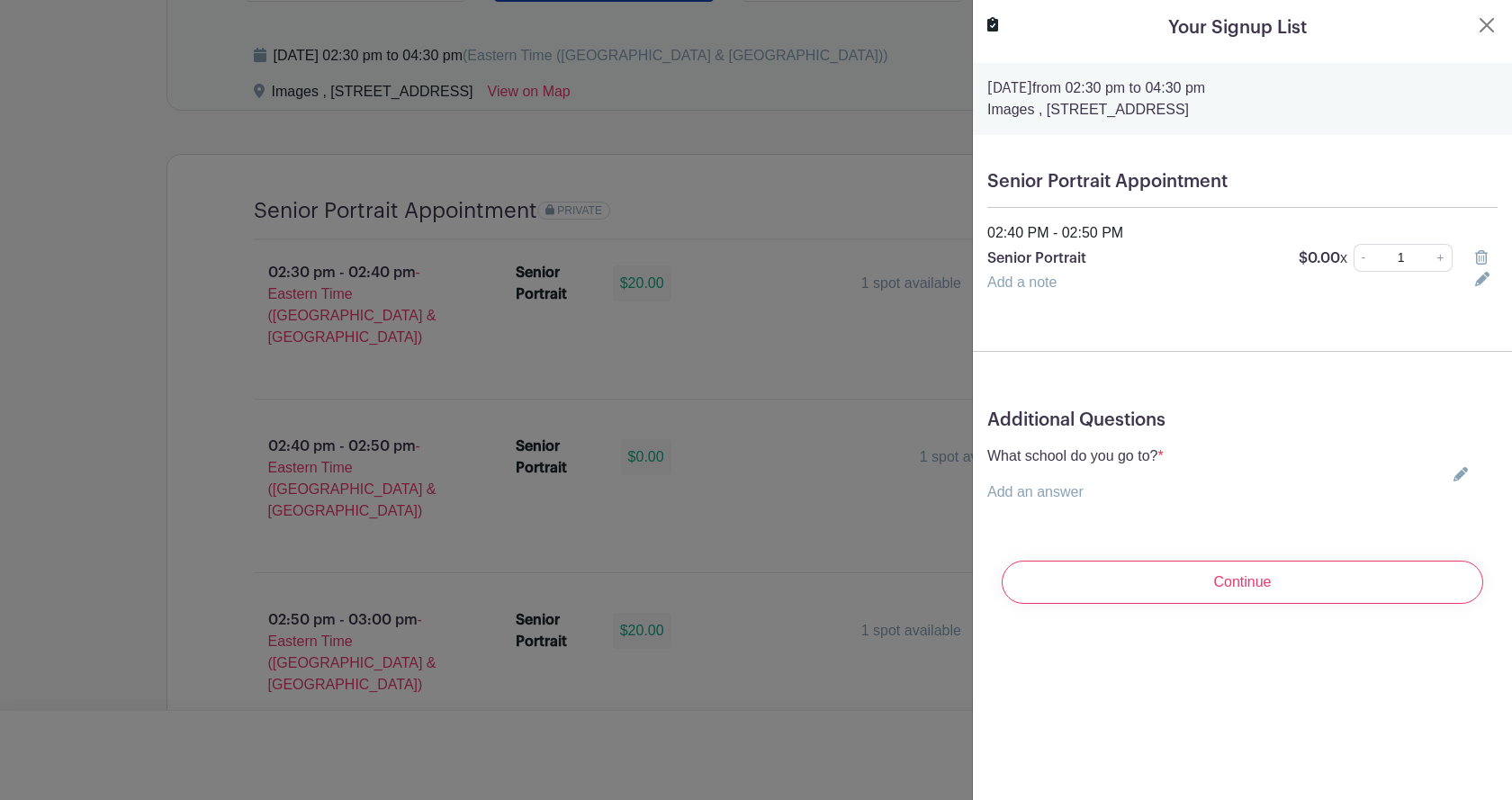
click at [1434, 483] on div "What school do you go to? * Add an answer Choose your answer Boiling Springs Hi…" at bounding box center [1243, 474] width 511 height 57
click at [1454, 477] on icon at bounding box center [1461, 474] width 15 height 15
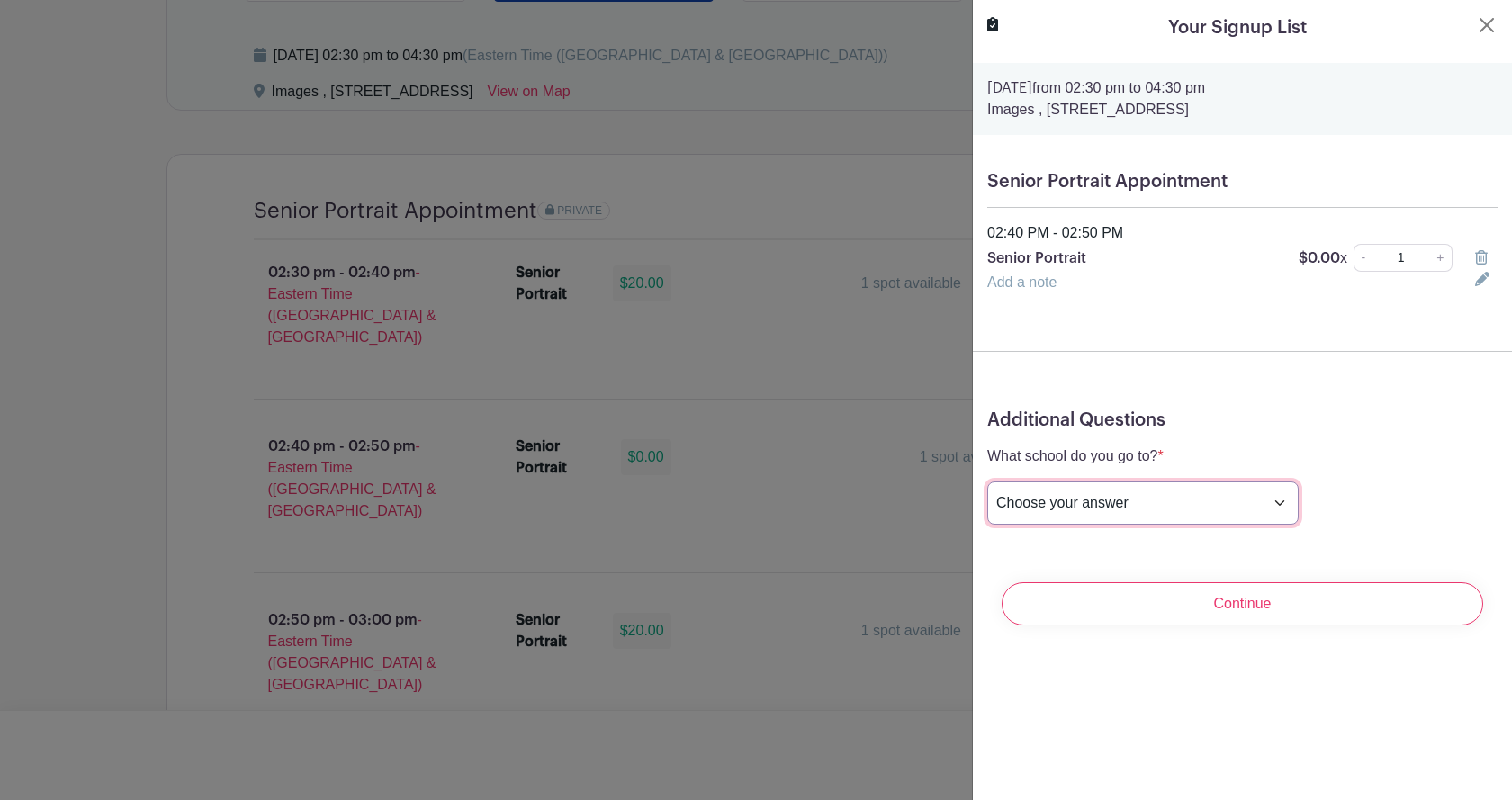
click at [1200, 505] on select "Choose your answer Boiling Springs High Broome High Byrnes High Chesnee High Cl…" at bounding box center [1143, 503] width 311 height 43
select select "3943"
click at [988, 482] on select "Choose your answer Boiling Springs High Broome High Byrnes High Chesnee High Cl…" at bounding box center [1143, 503] width 311 height 43
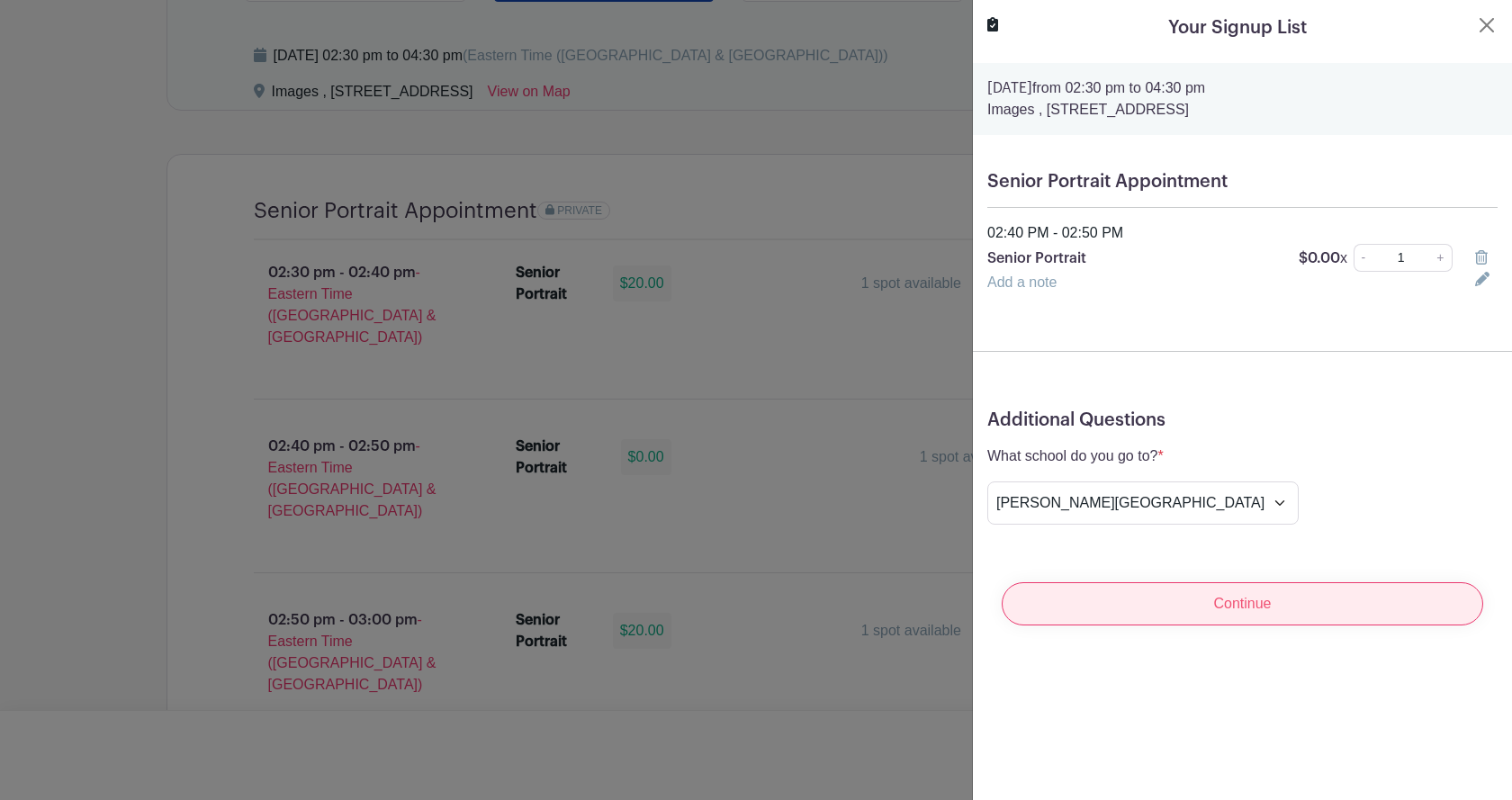
click at [1306, 598] on input "Continue" at bounding box center [1242, 604] width 482 height 43
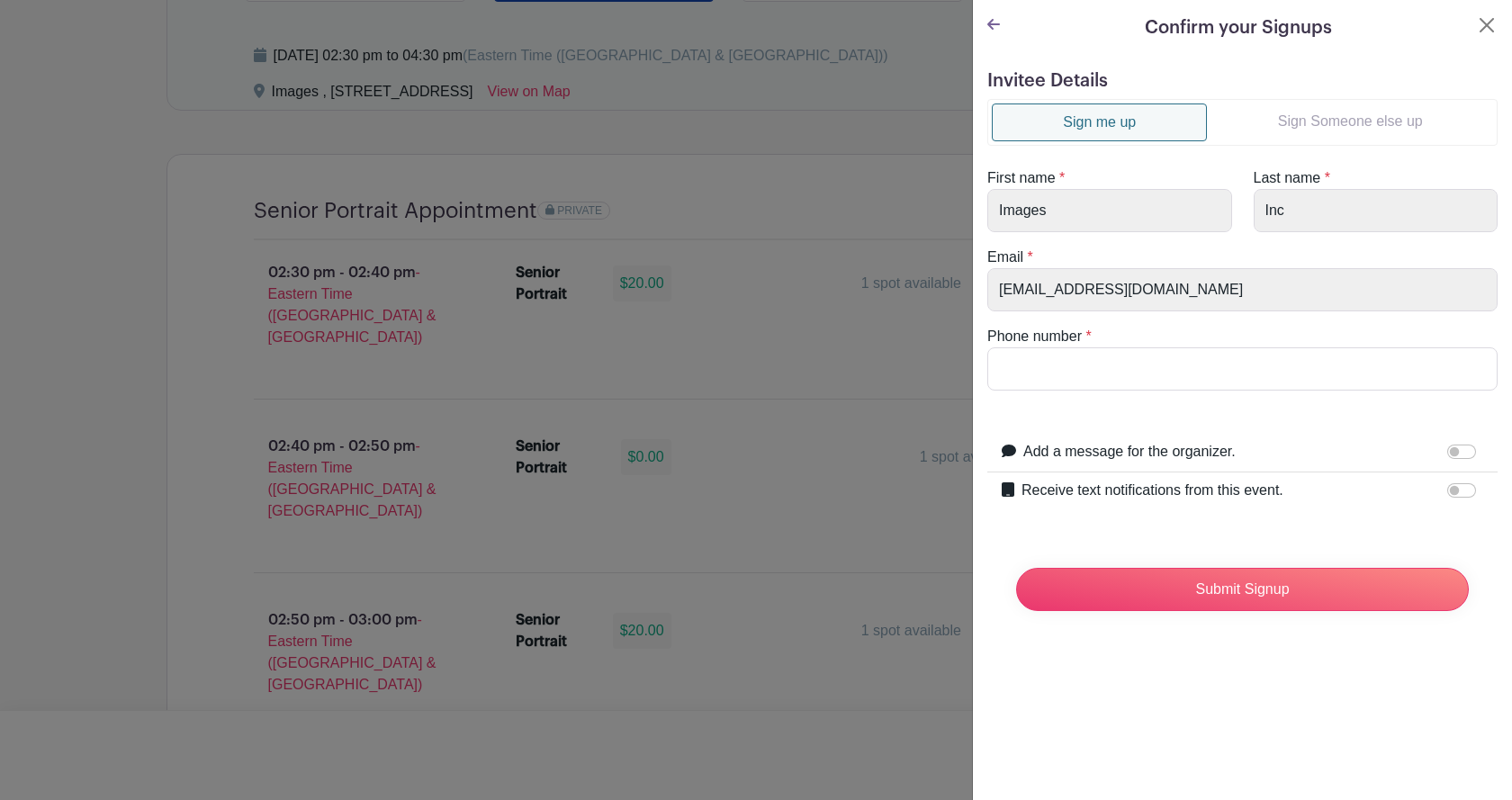
click at [1298, 109] on link "Sign Someone else up" at bounding box center [1350, 120] width 286 height 36
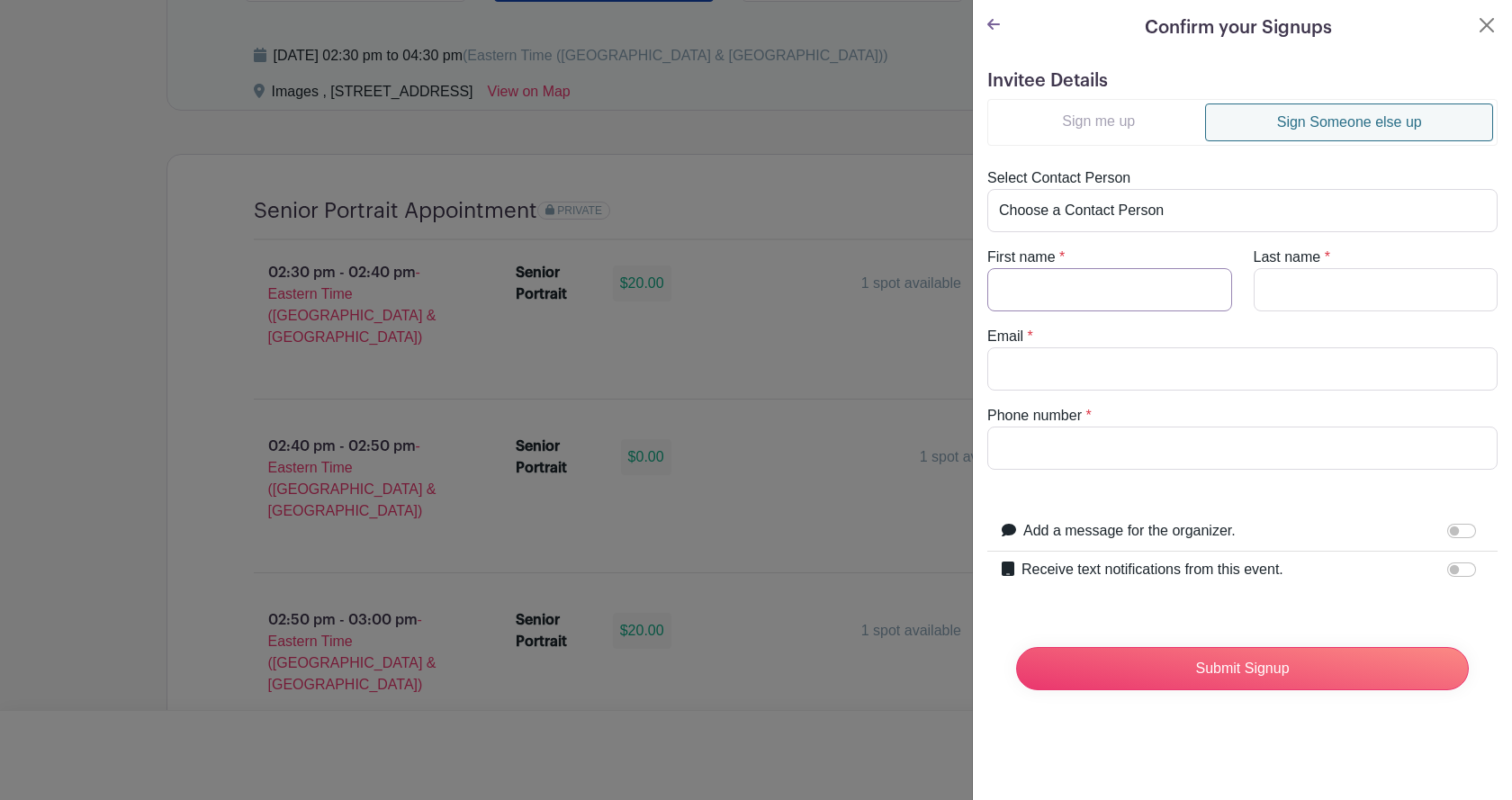
click at [1111, 286] on input "First name" at bounding box center [1110, 289] width 244 height 43
type input "Alisa"
type input "Parry"
click at [1016, 375] on input "Email" at bounding box center [1243, 369] width 511 height 43
paste input "booparry@gmail.com"
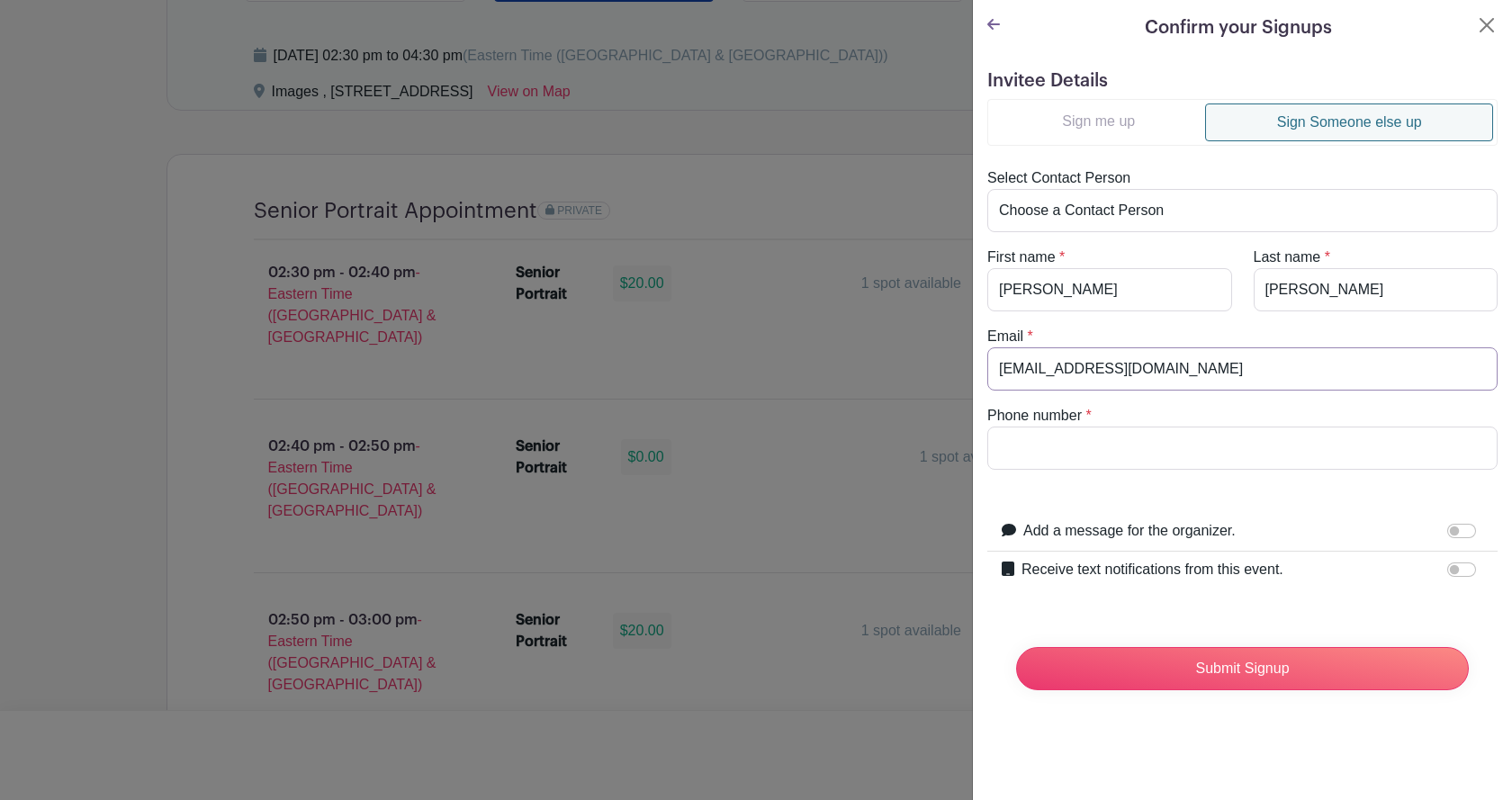
type input "booparry@gmail.com"
click at [1023, 444] on input "Phone number" at bounding box center [1243, 448] width 511 height 43
click at [1039, 456] on input "Phone number" at bounding box center [1243, 448] width 511 height 43
paste input "904-477-3969"
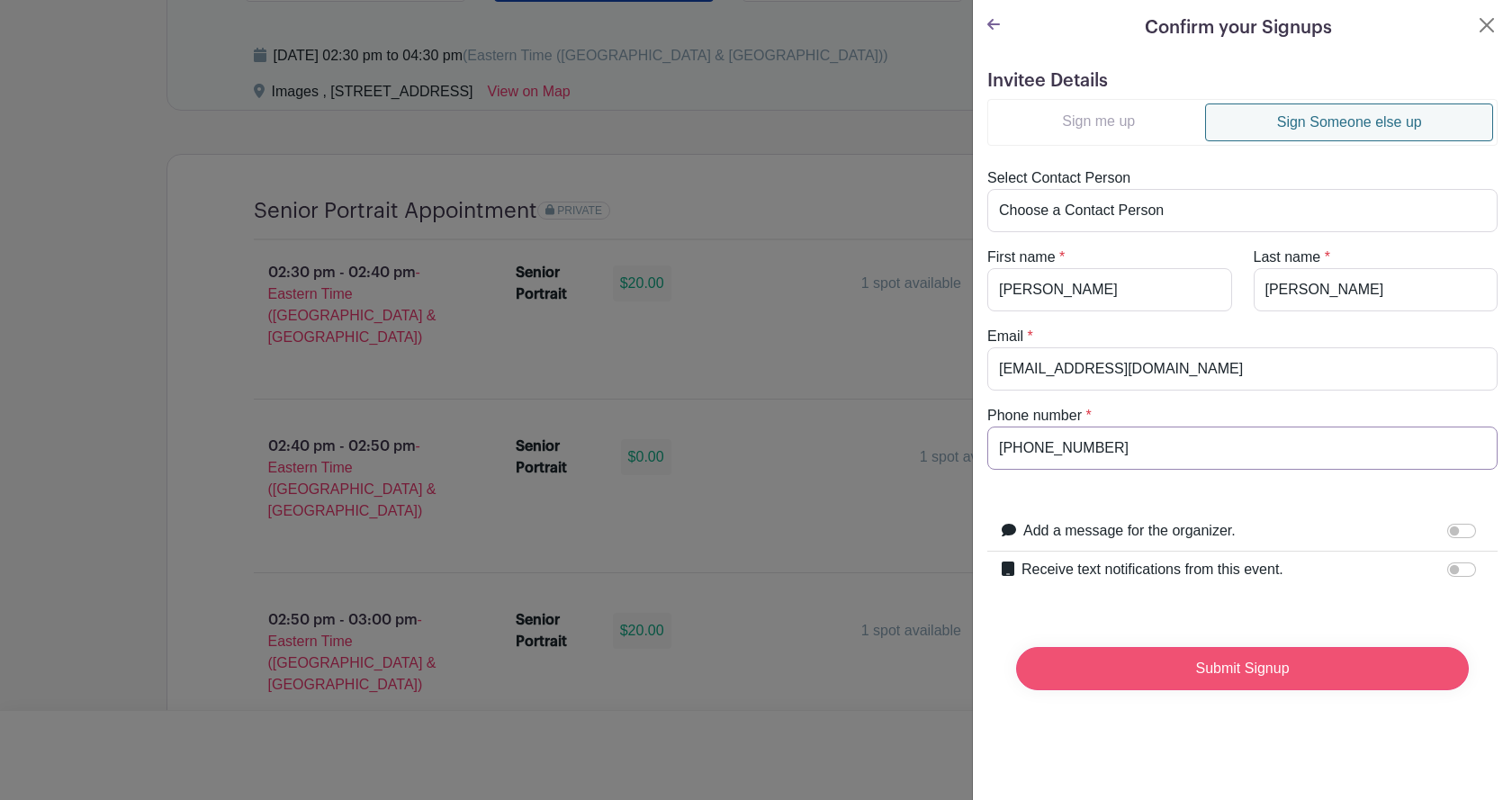
type input "904-477-3969"
click at [1154, 658] on input "Submit Signup" at bounding box center [1242, 669] width 452 height 43
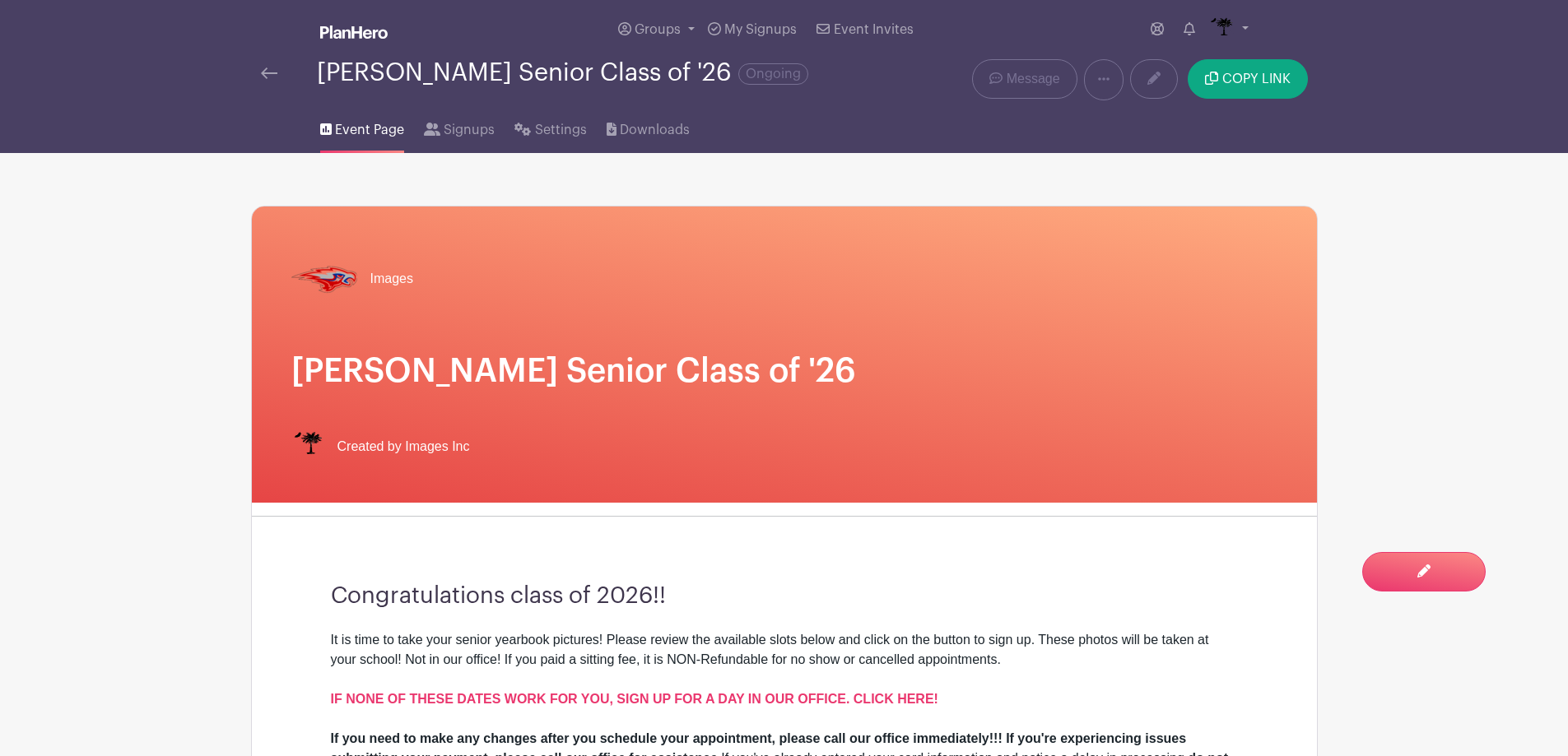
click at [280, 69] on div at bounding box center [289, 73] width 56 height 20
click at [266, 72] on img at bounding box center [269, 73] width 17 height 12
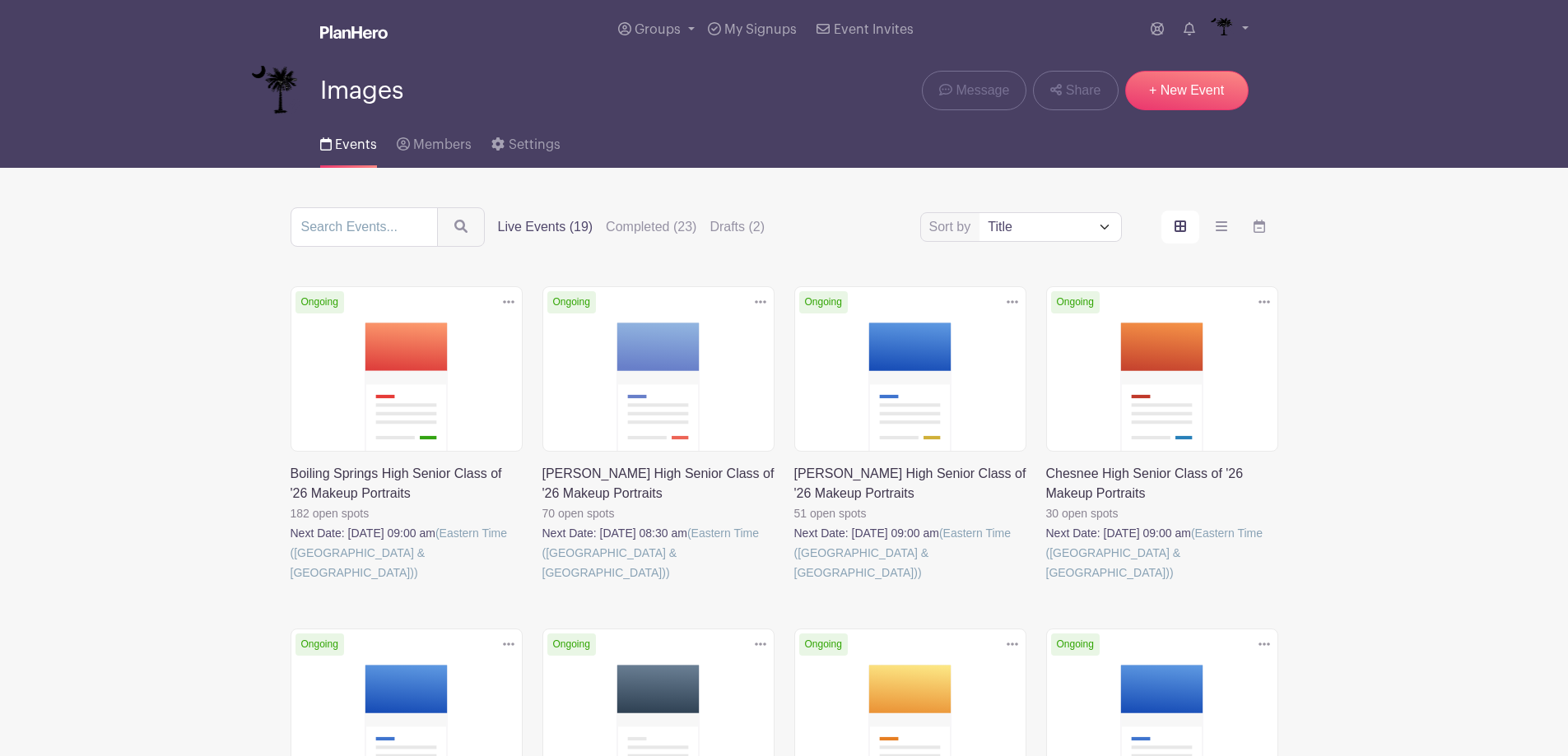
click at [544, 229] on label "Live Events (19)" at bounding box center [545, 228] width 95 height 20
click at [0, 0] on input "Live Events (19)" at bounding box center [0, 0] width 0 height 0
click at [544, 229] on label "Live Events (19)" at bounding box center [545, 228] width 95 height 20
click at [0, 0] on input "Live Events (19)" at bounding box center [0, 0] width 0 height 0
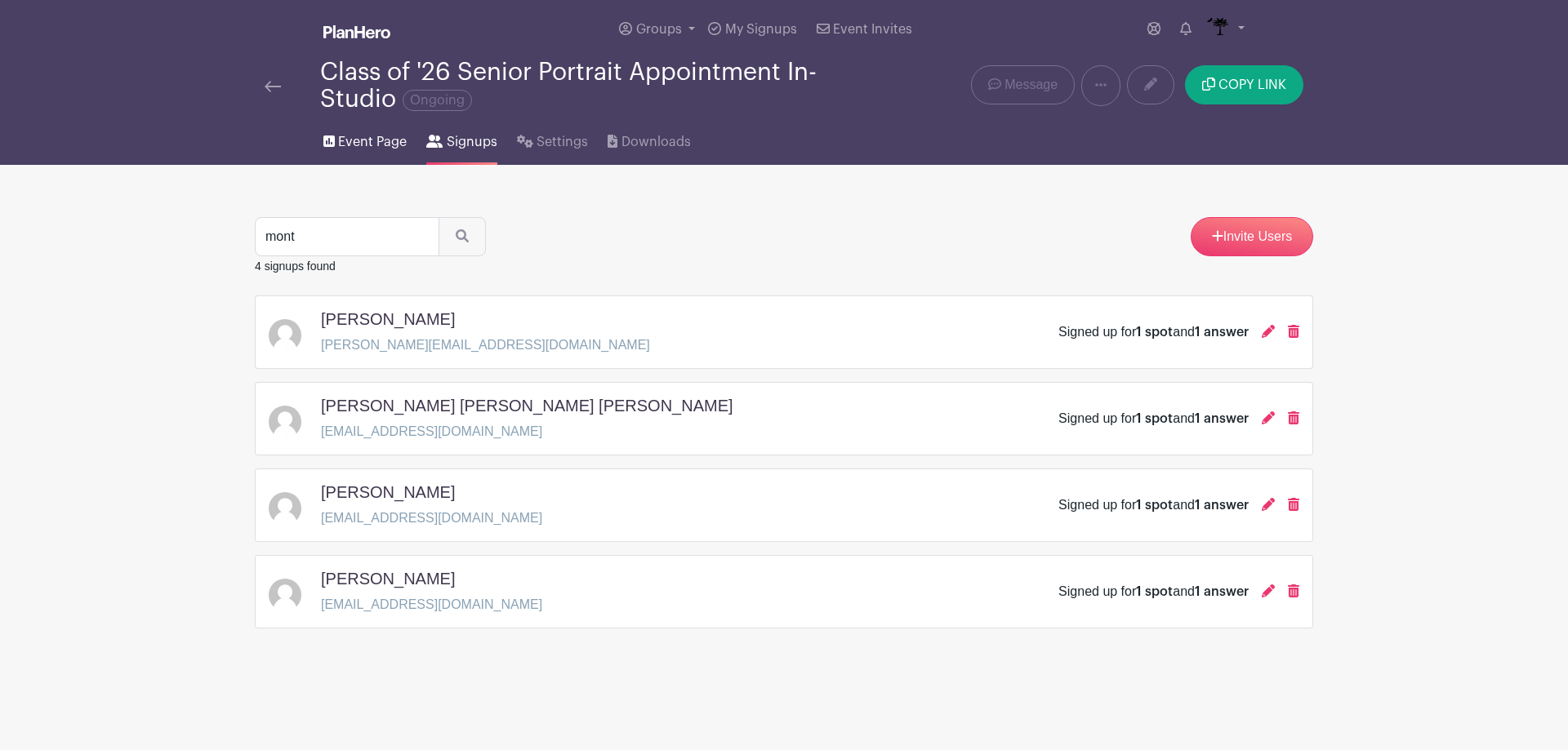
click at [338, 140] on span "Event Page" at bounding box center [372, 142] width 69 height 20
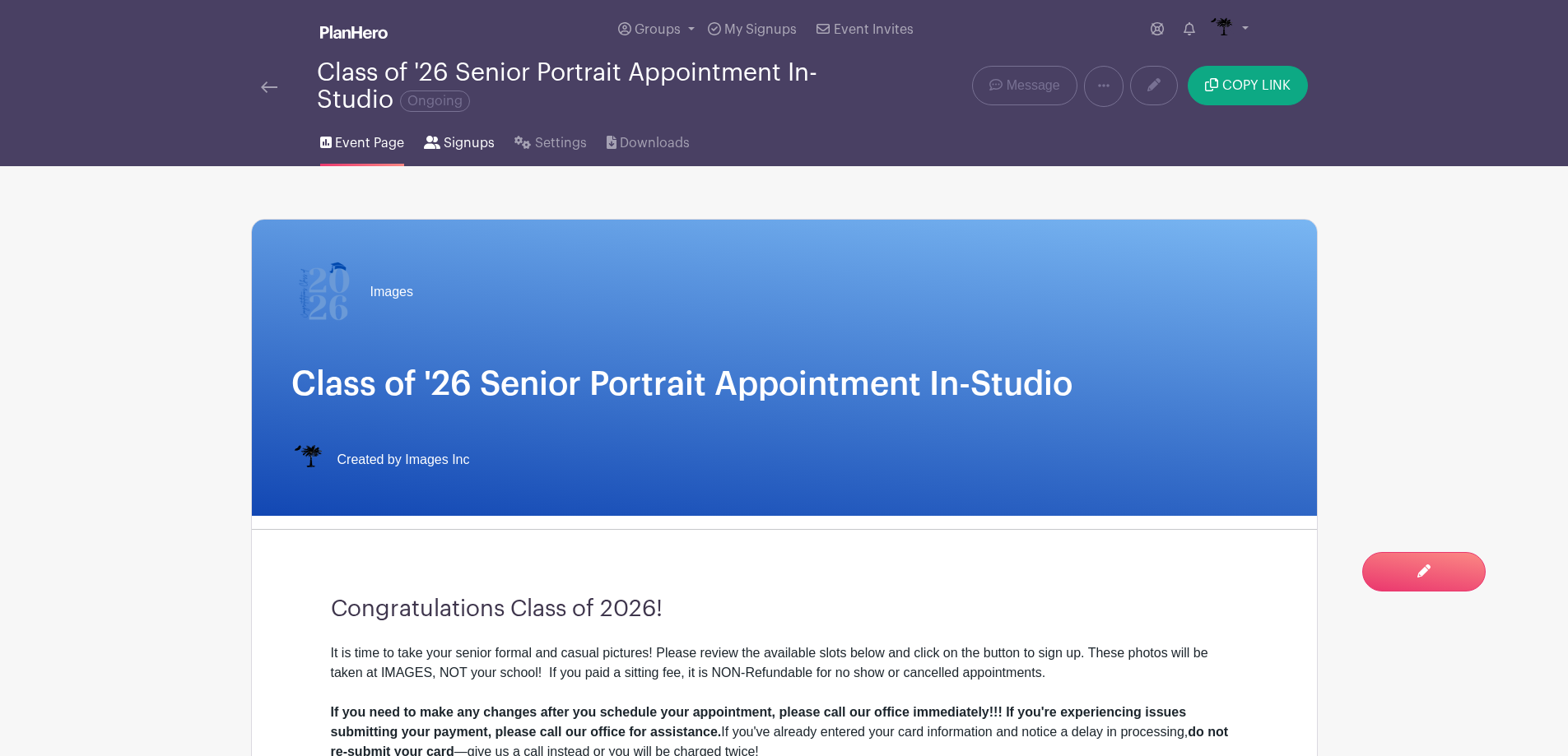
click at [460, 140] on span "Signups" at bounding box center [469, 143] width 51 height 20
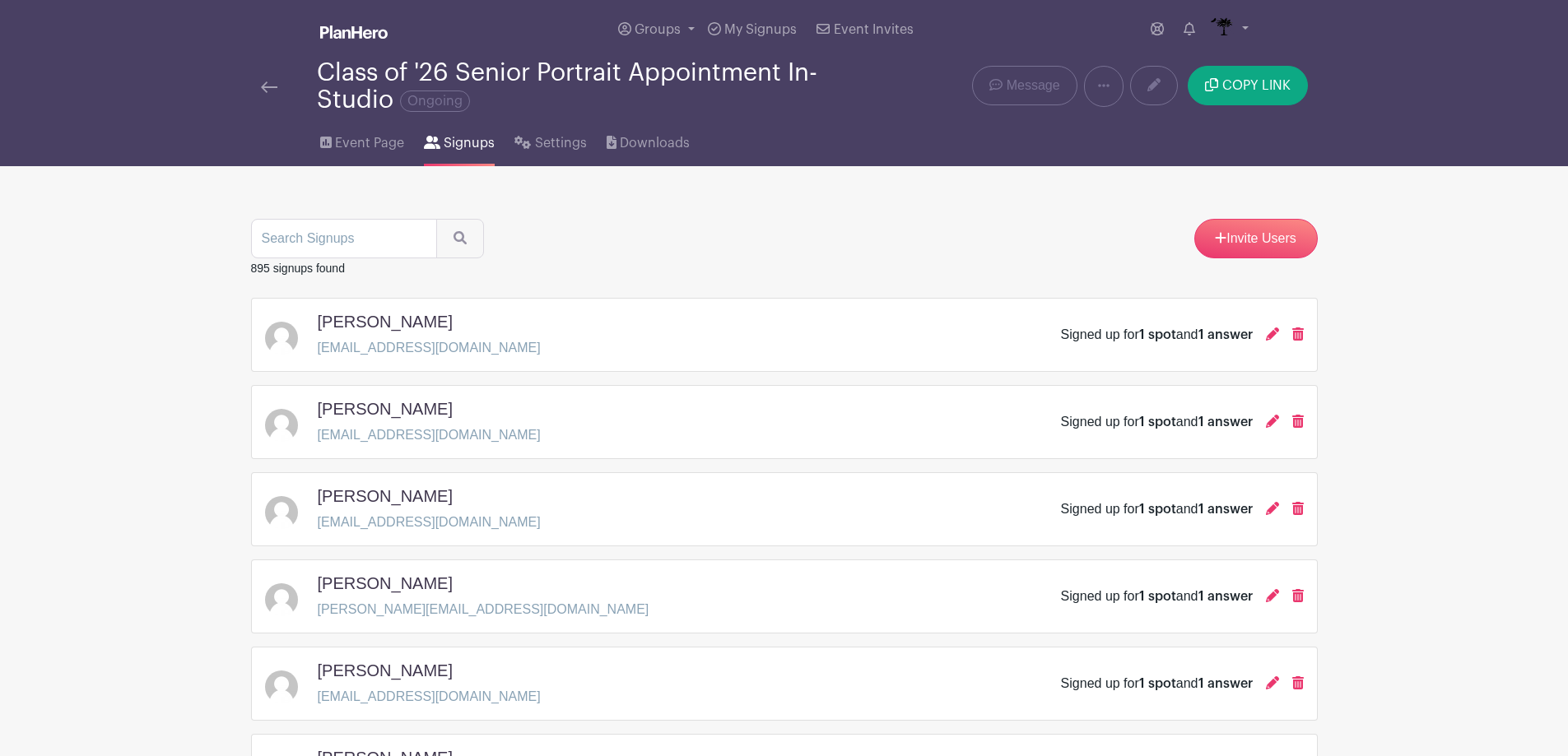
click at [356, 253] on input "search" at bounding box center [344, 238] width 186 height 39
type input "center"
click at [464, 243] on button "submit" at bounding box center [460, 238] width 48 height 39
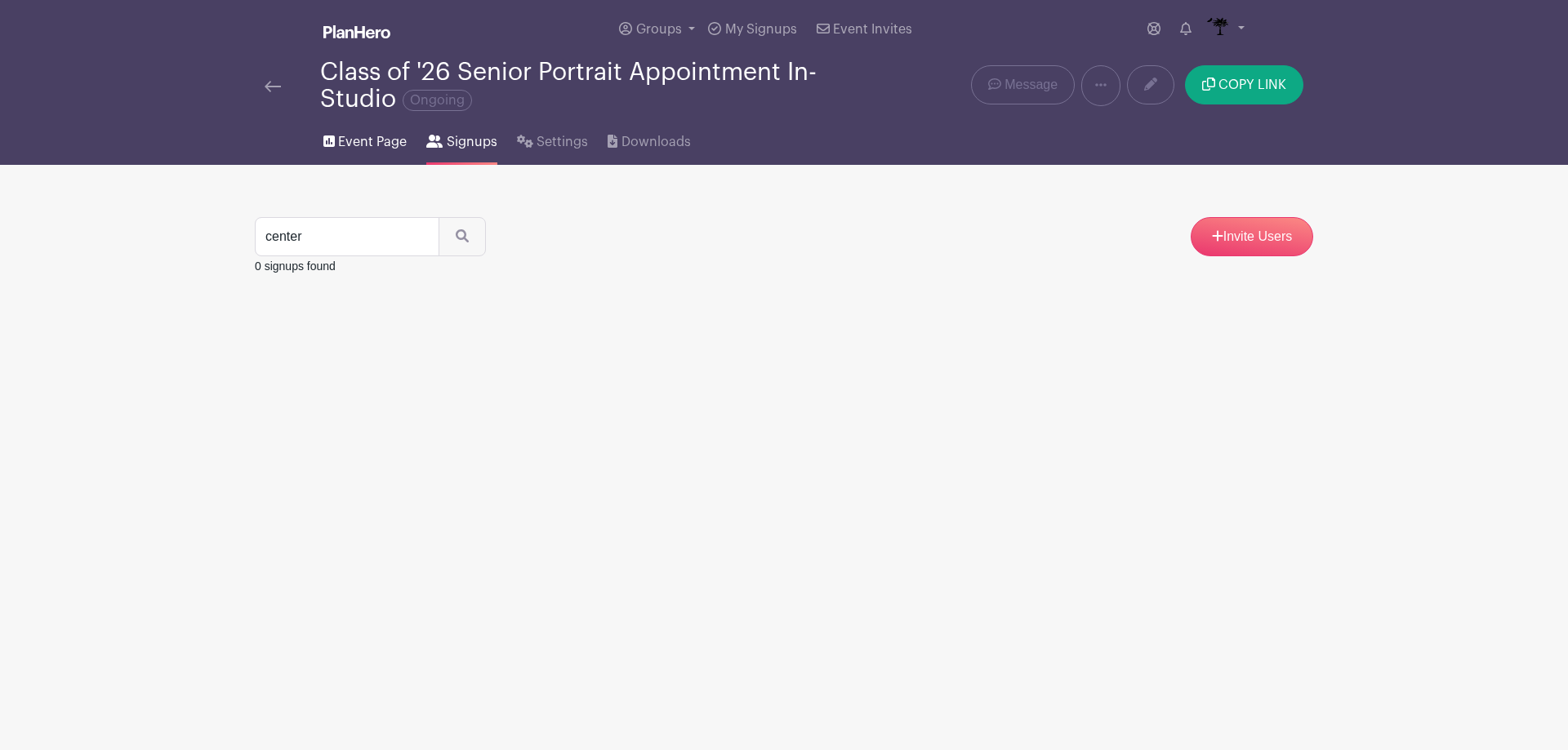
click at [331, 144] on icon at bounding box center [329, 141] width 12 height 12
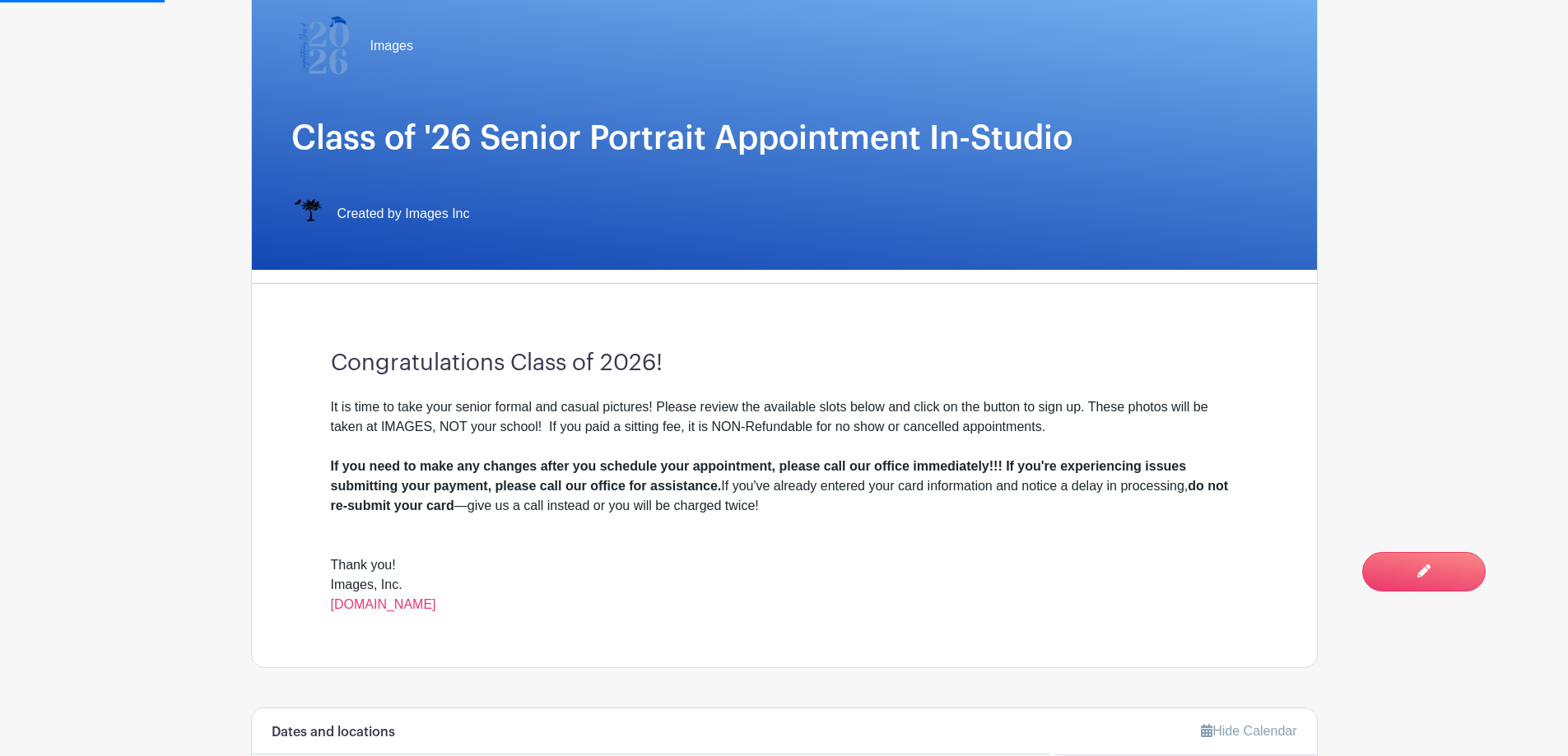
scroll to position [576, 0]
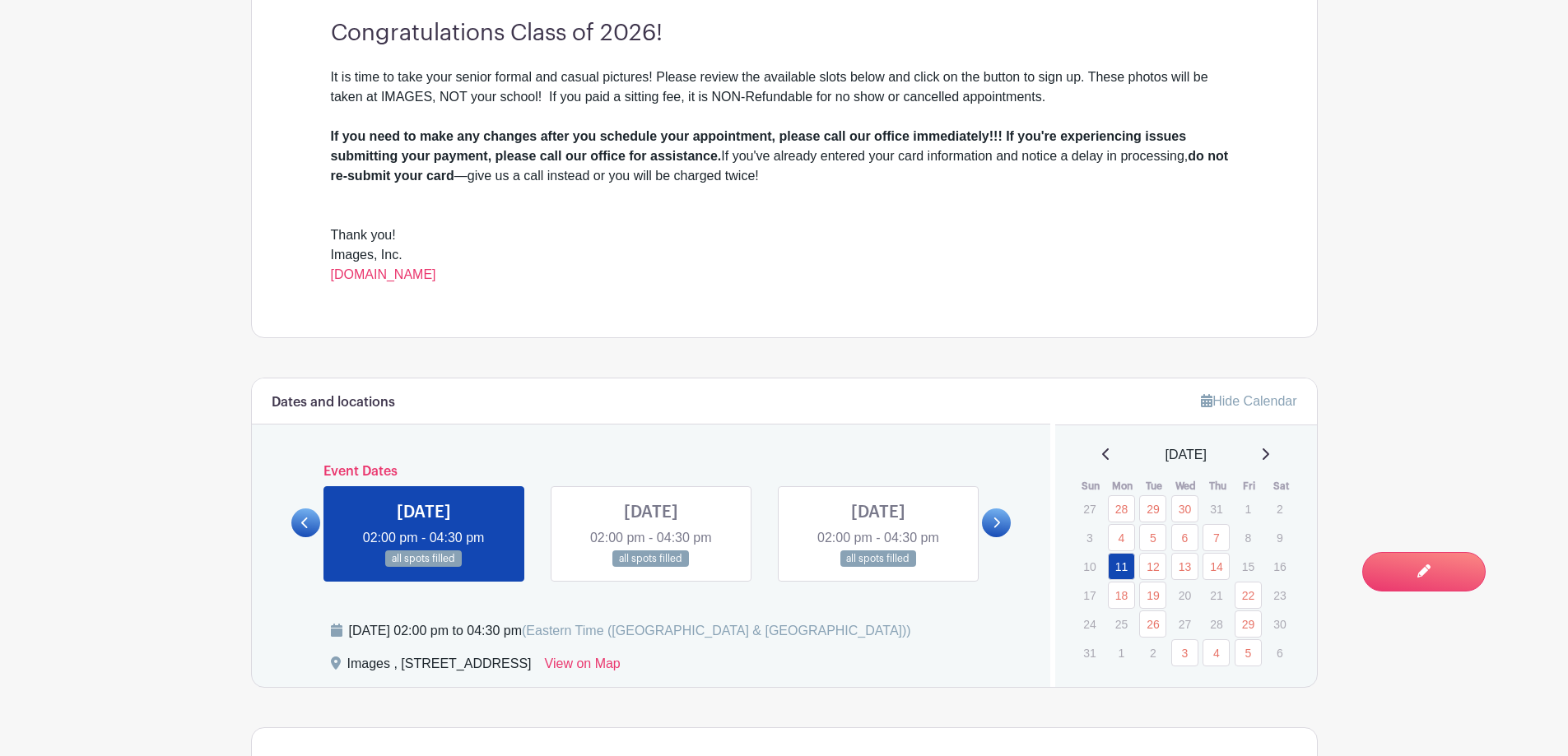
click at [1269, 448] on icon at bounding box center [1265, 454] width 8 height 13
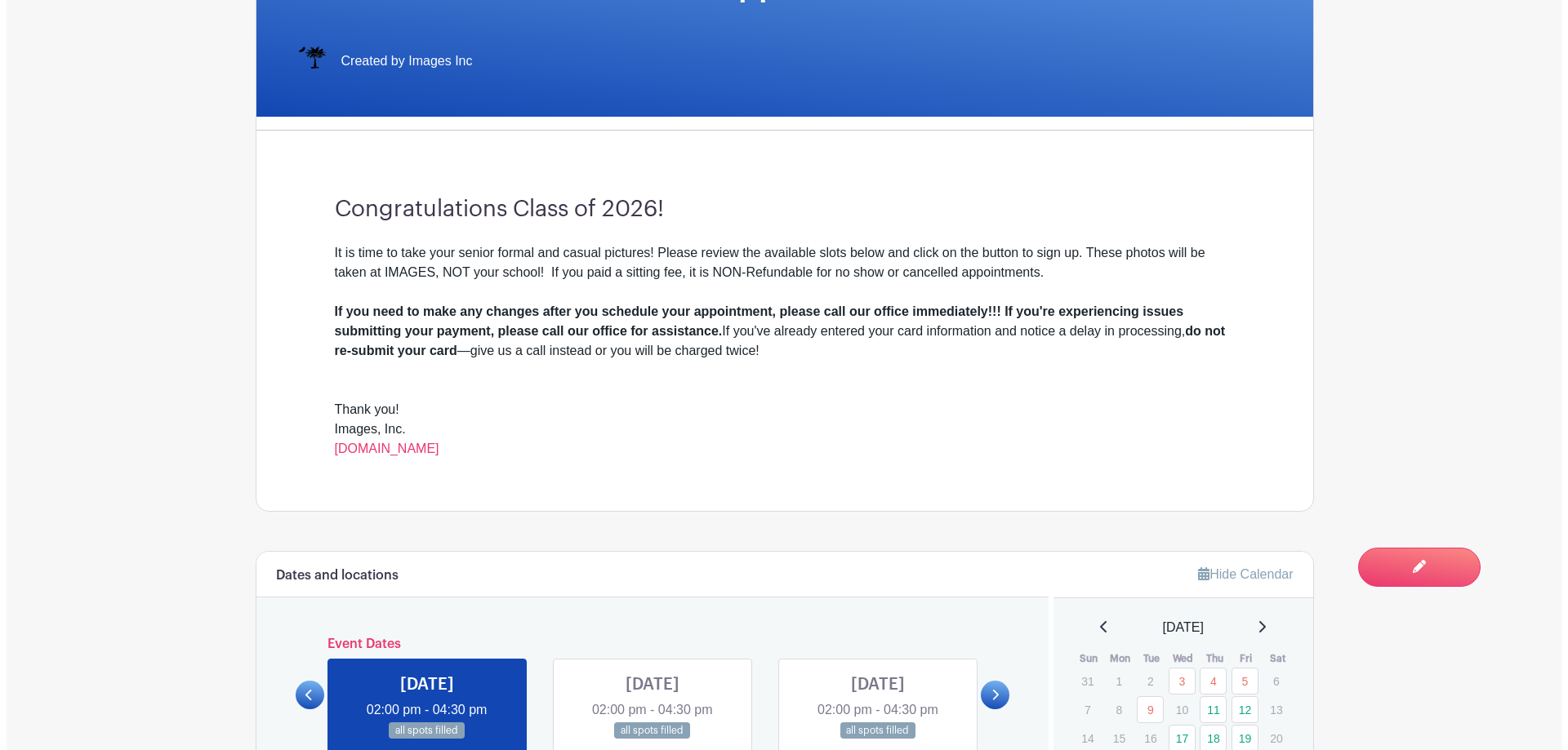
scroll to position [0, 0]
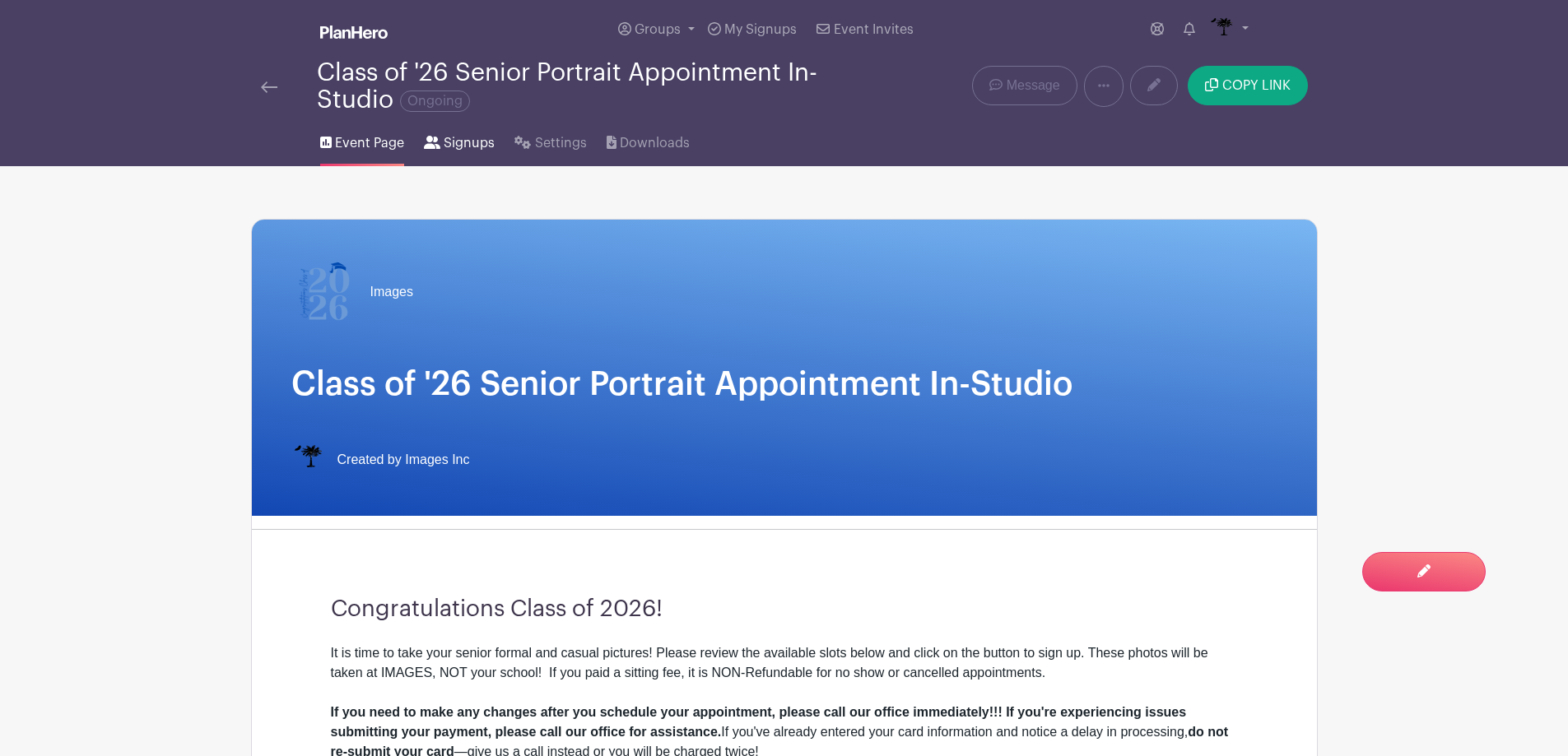
click at [463, 144] on span "Signups" at bounding box center [469, 143] width 51 height 20
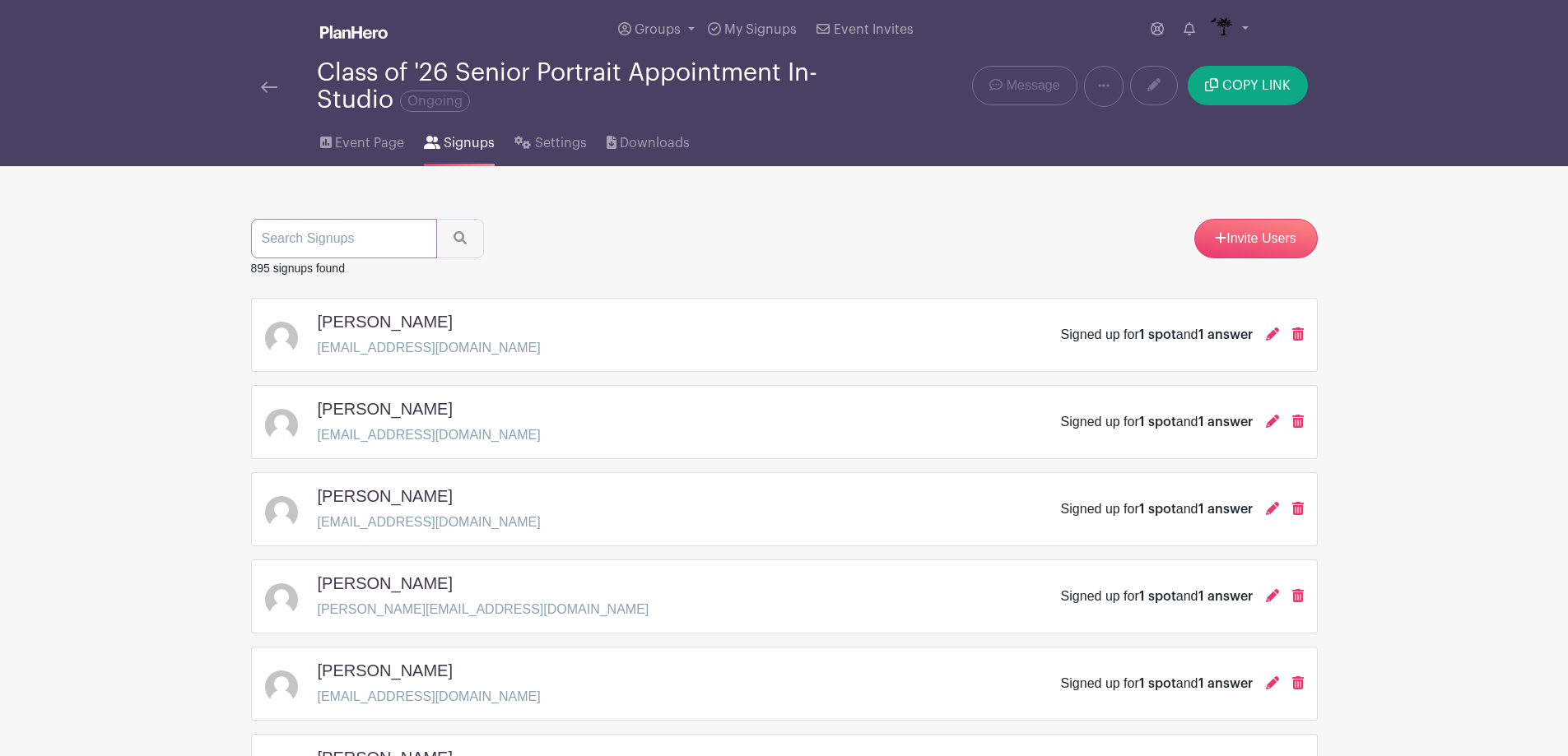
click at [345, 241] on input "search" at bounding box center [344, 238] width 186 height 39
type input "beltran"
click at [454, 227] on button "submit" at bounding box center [460, 238] width 48 height 39
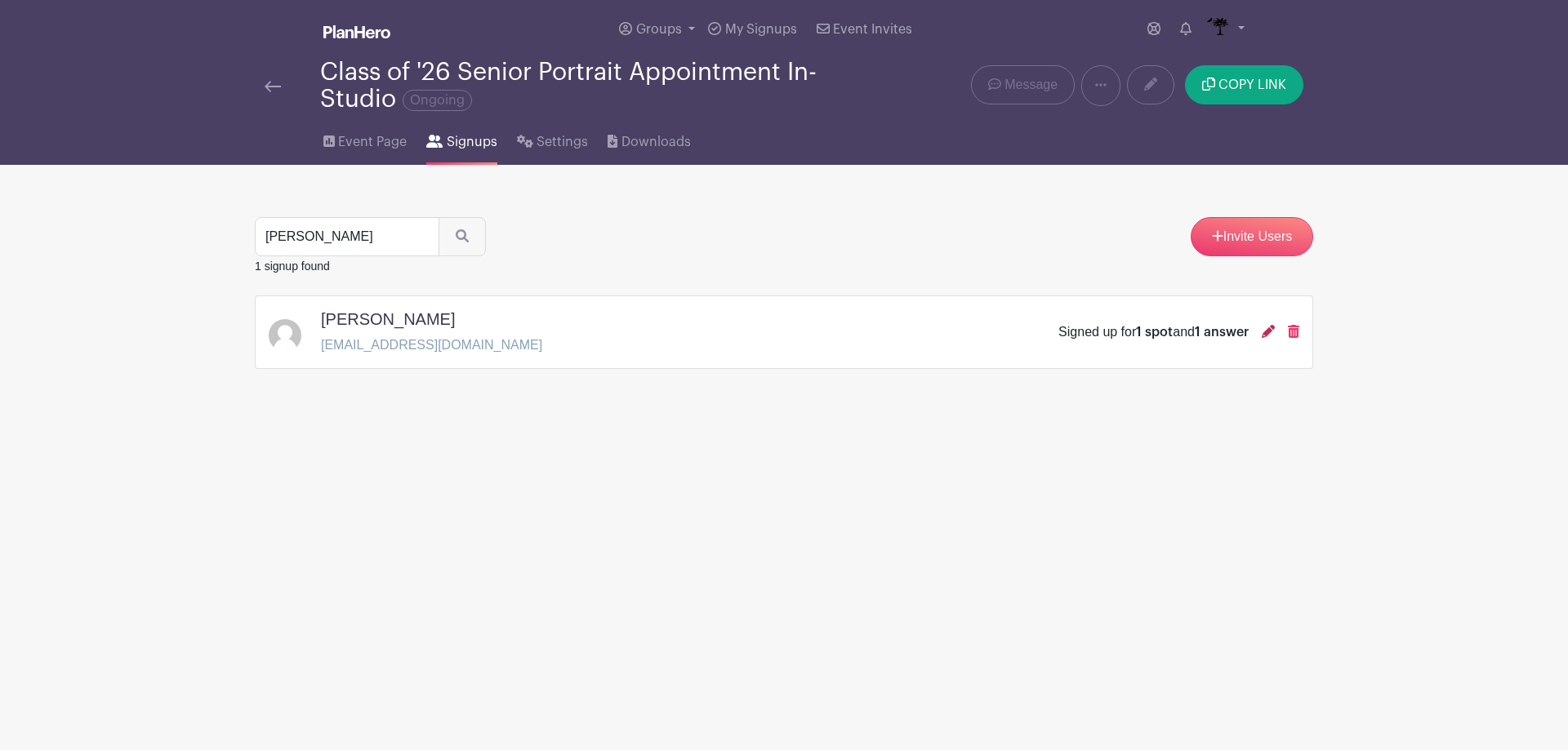
click at [1269, 333] on icon at bounding box center [1268, 332] width 13 height 13
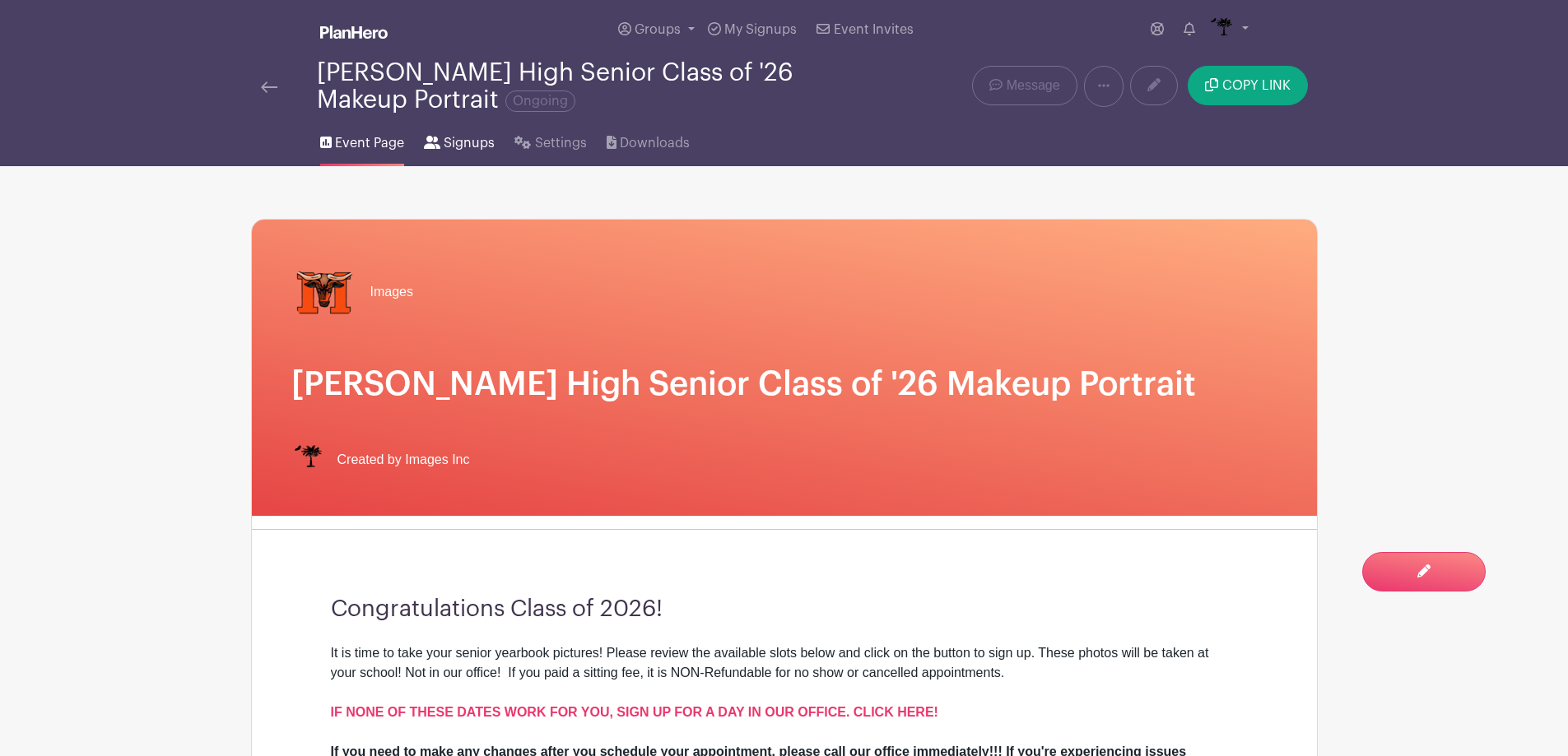
click at [466, 138] on span "Signups" at bounding box center [469, 143] width 51 height 20
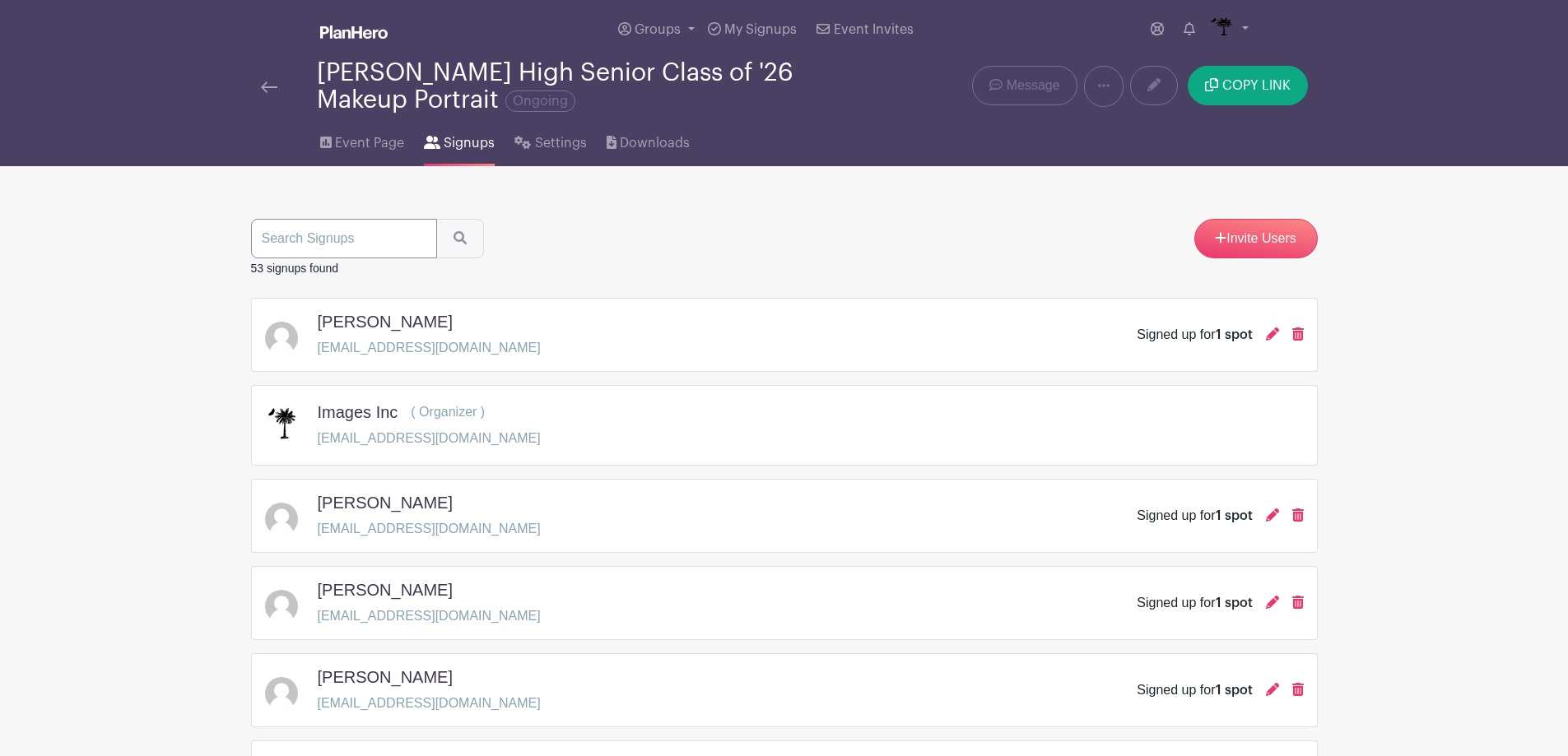
click at [354, 232] on input "search" at bounding box center [344, 238] width 186 height 39
type input "center"
click at [436, 219] on button "submit" at bounding box center [460, 238] width 48 height 39
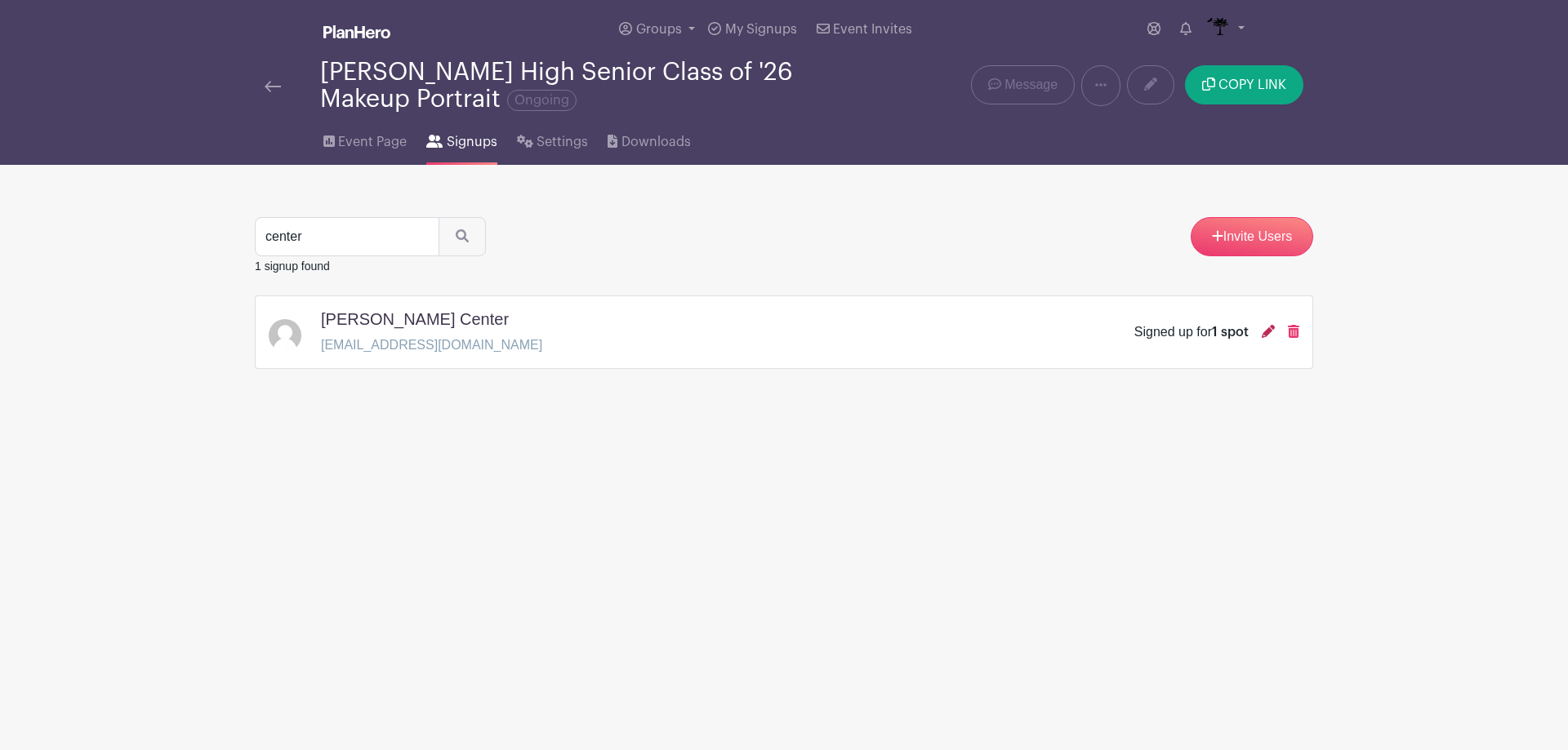
click at [1264, 332] on icon at bounding box center [1268, 332] width 13 height 13
